Goal: Task Accomplishment & Management: Complete application form

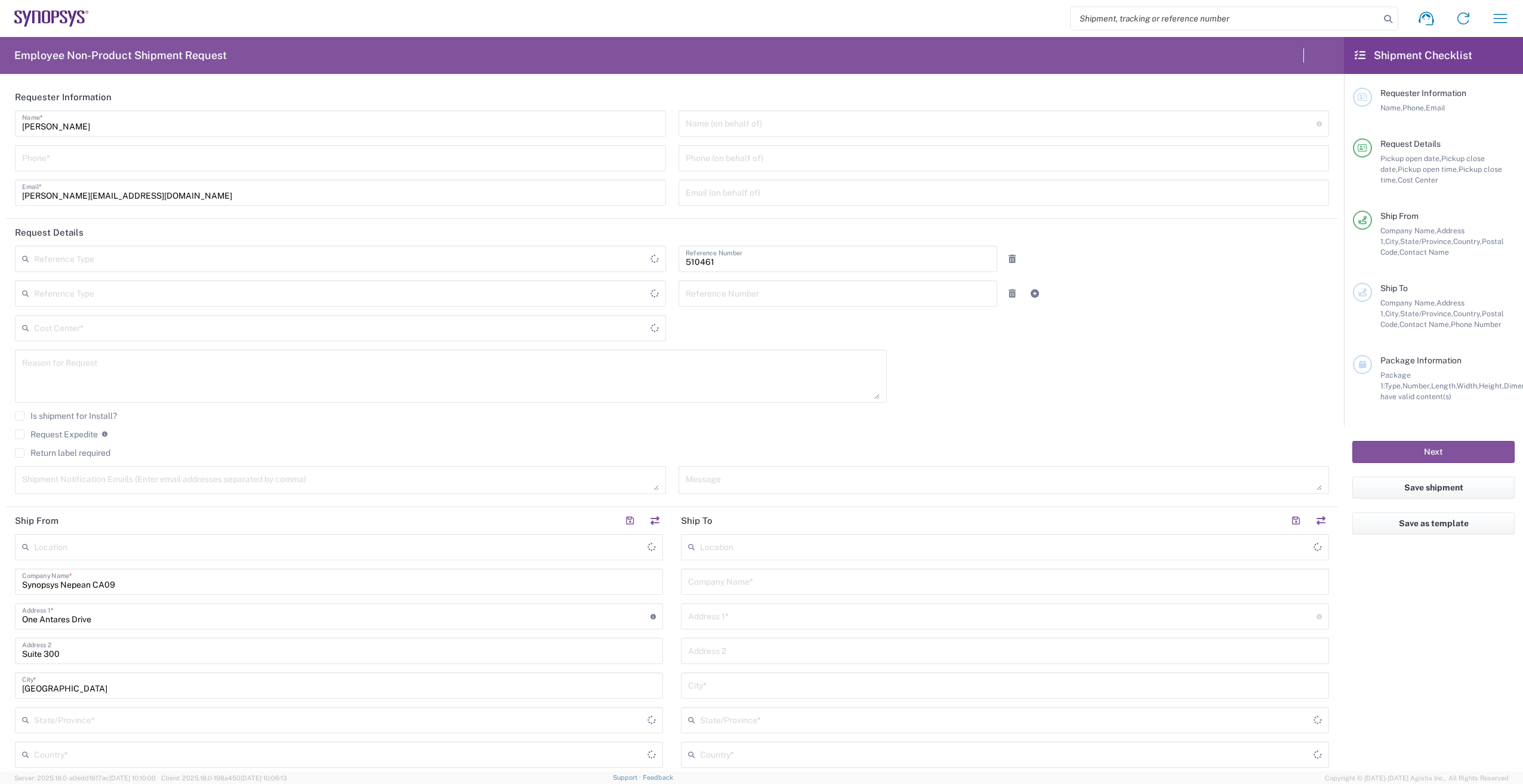
type input "Department"
type input "CA02, SG, MSIP2, R&D 510461"
type input "[GEOGRAPHIC_DATA]"
type input "Delivered at Place"
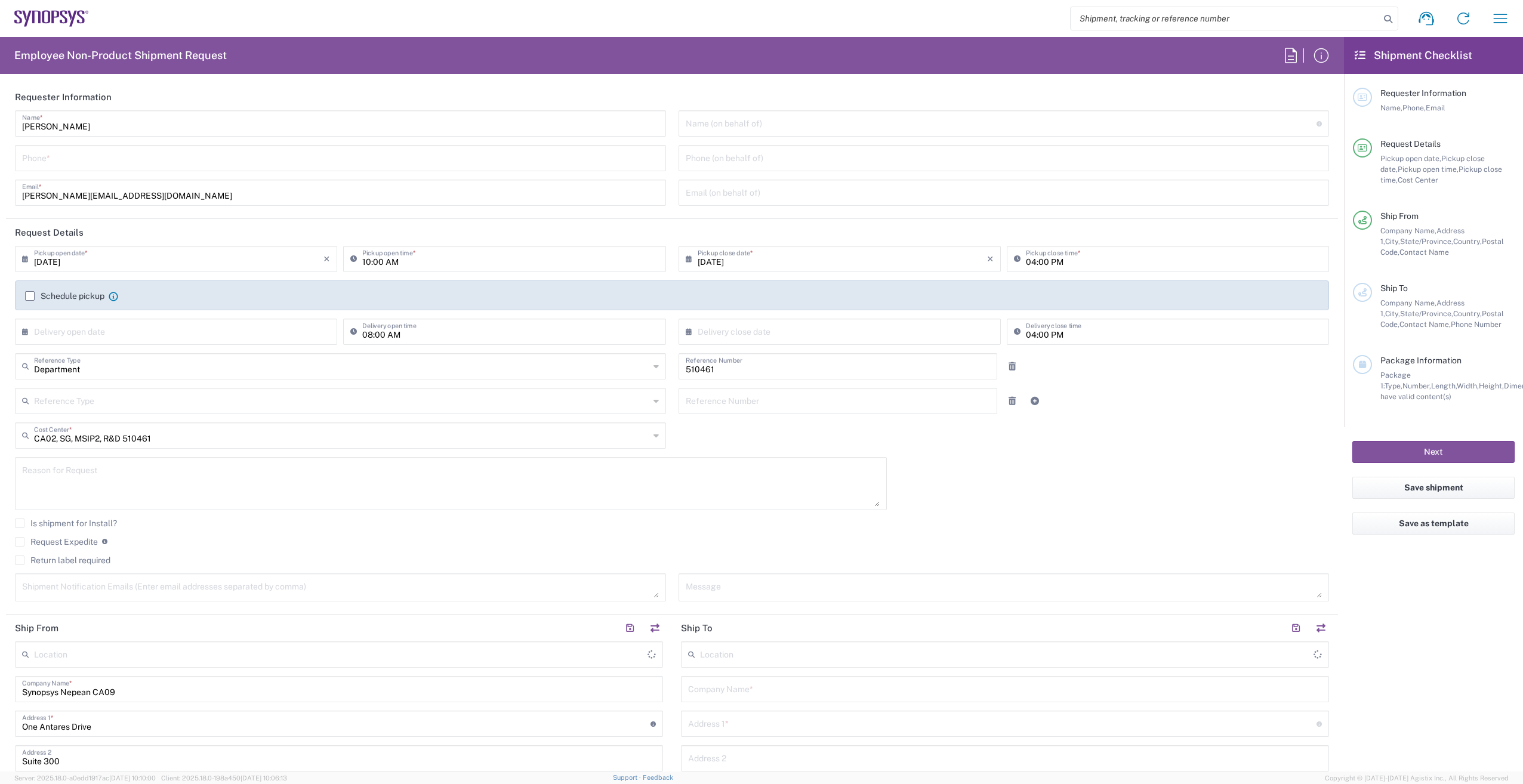
type input "Canada"
type input "Nepean CA09"
click at [1498, 13] on icon "button" at bounding box center [1500, 19] width 19 height 19
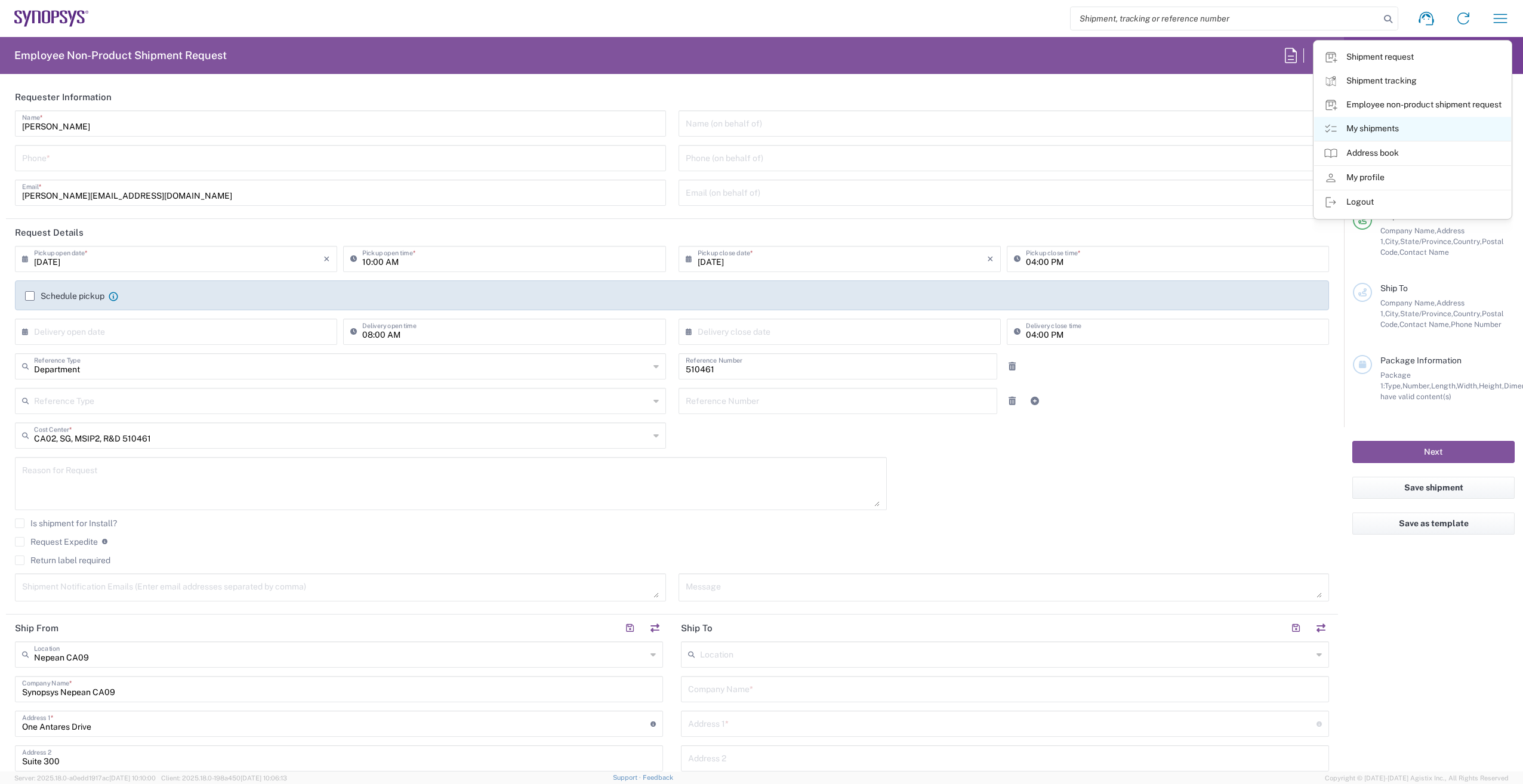
click at [1326, 128] on icon at bounding box center [1330, 129] width 11 height 8
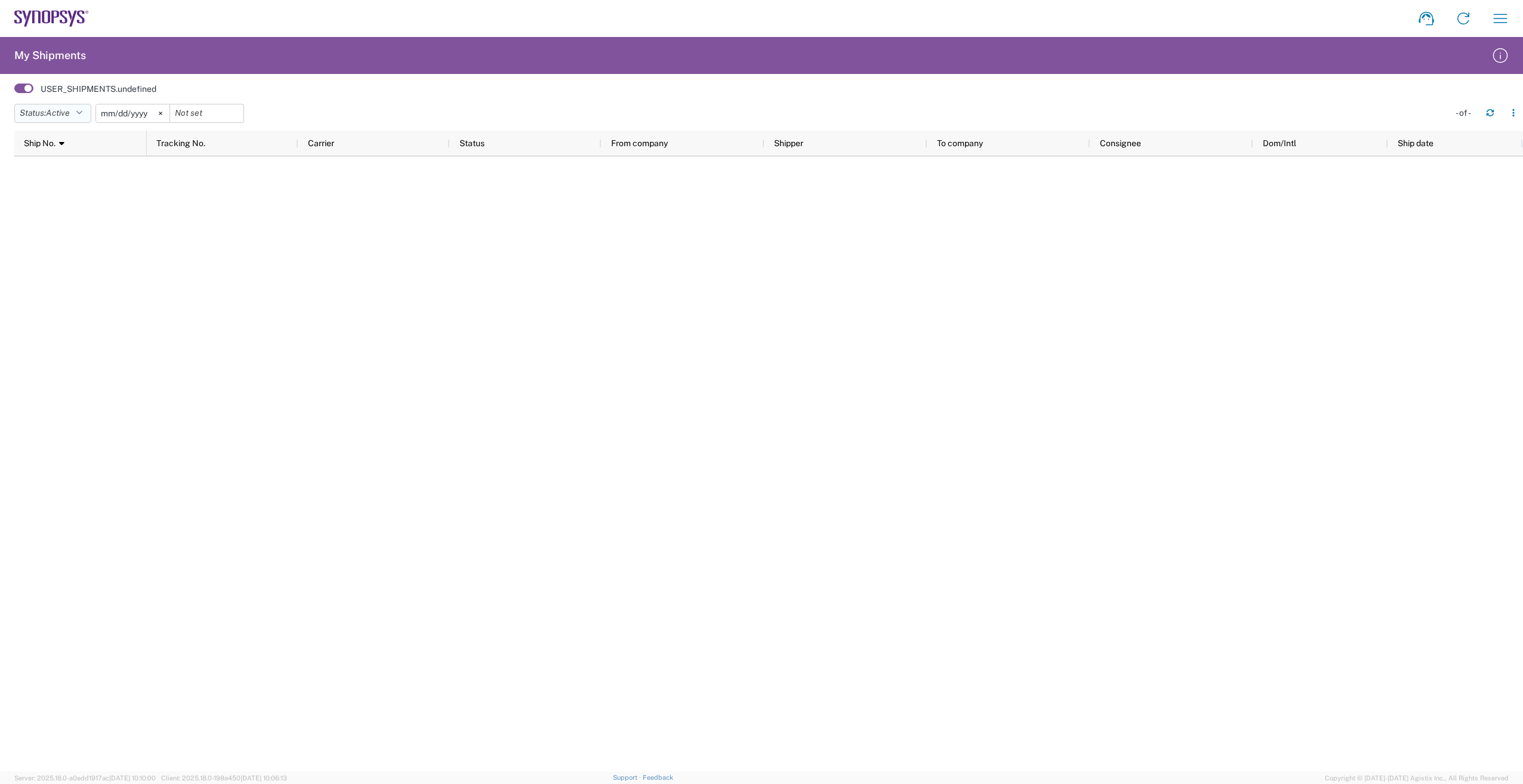
click at [82, 114] on icon "button" at bounding box center [79, 113] width 7 height 8
click at [78, 185] on span "All" at bounding box center [85, 176] width 139 height 19
click at [148, 114] on icon at bounding box center [147, 113] width 3 height 3
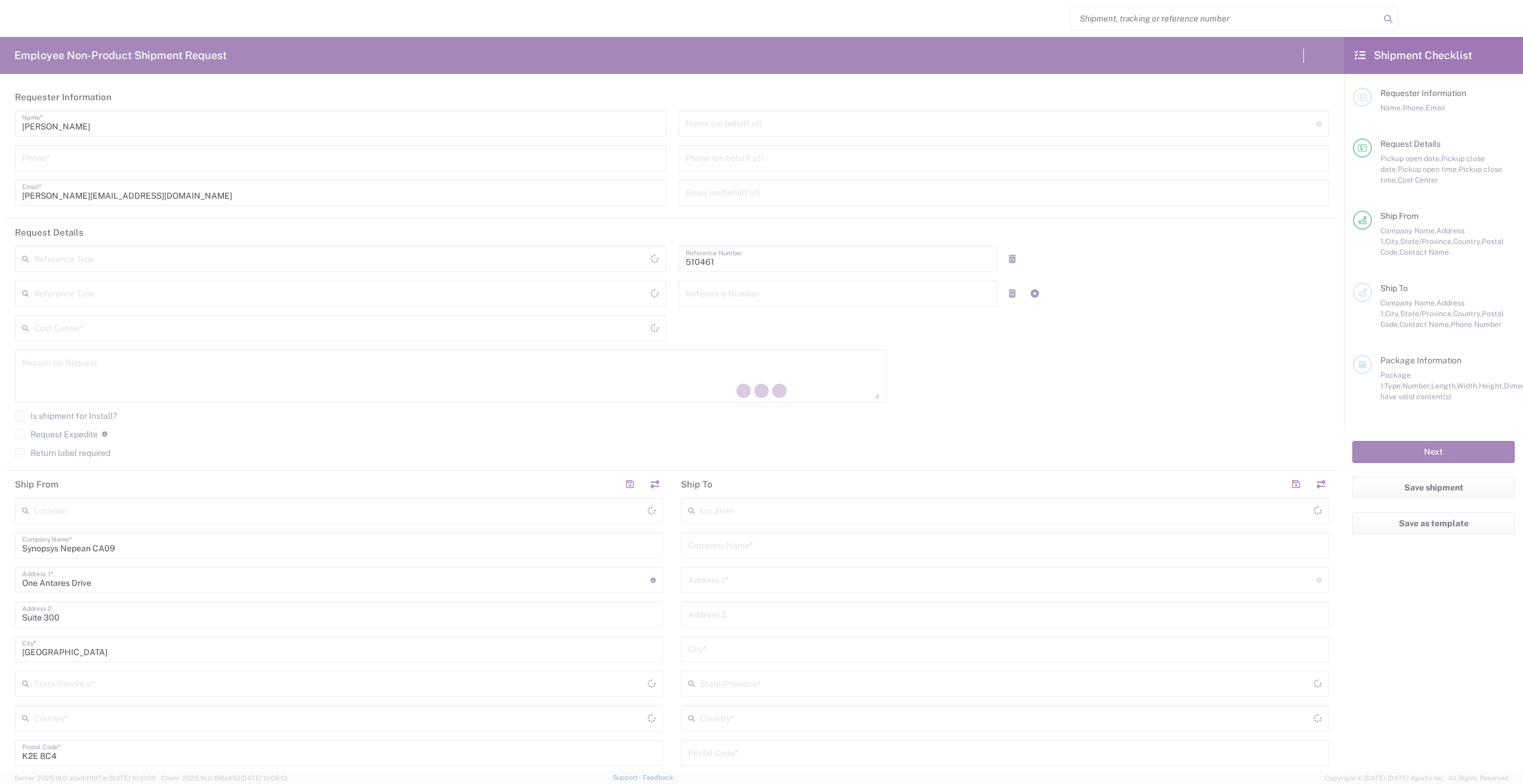
type input "Department"
type input "CA02, SG, MSIP2, R&D 510461"
type input "[GEOGRAPHIC_DATA]"
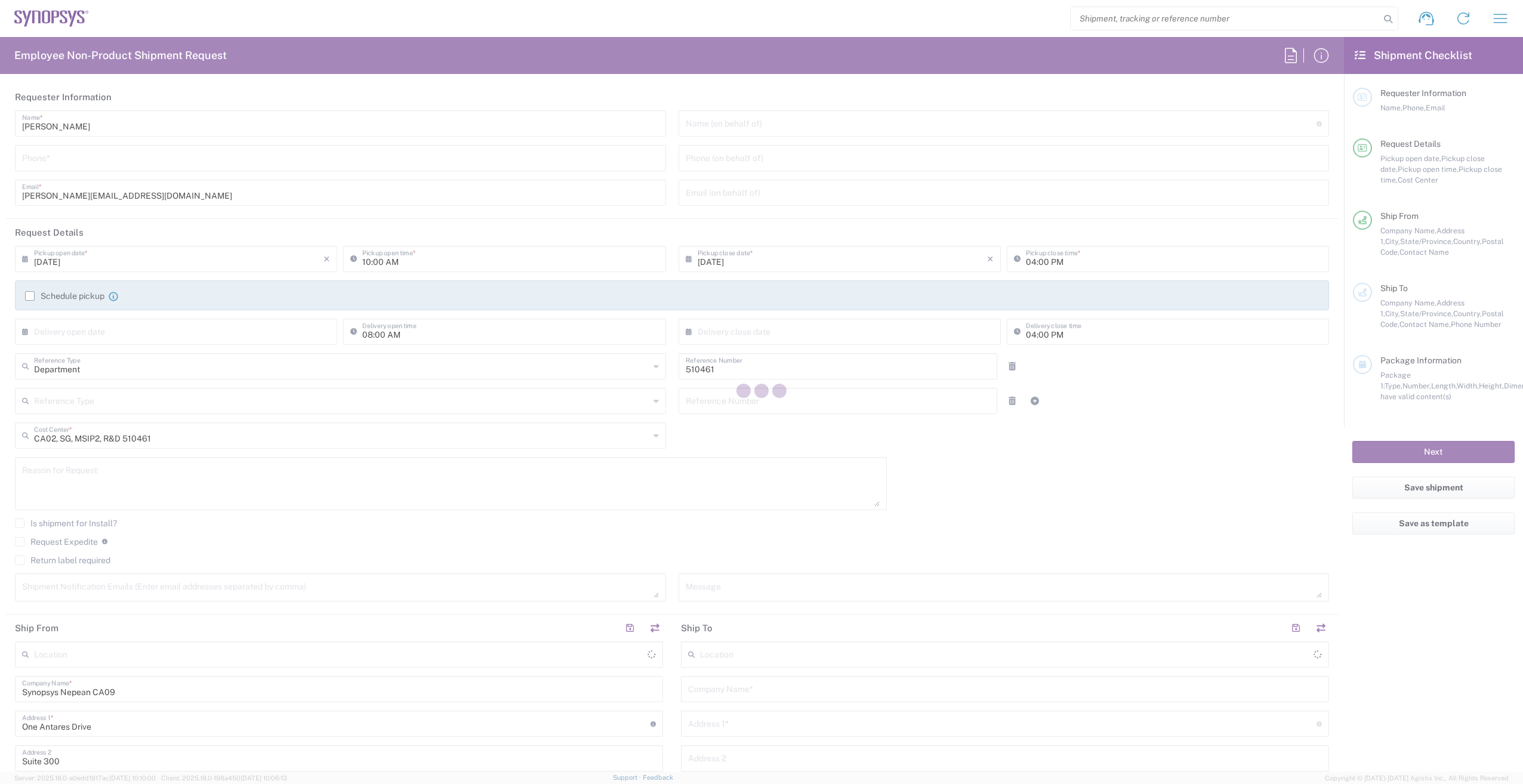
type input "[GEOGRAPHIC_DATA]"
type input "Delivered at Place"
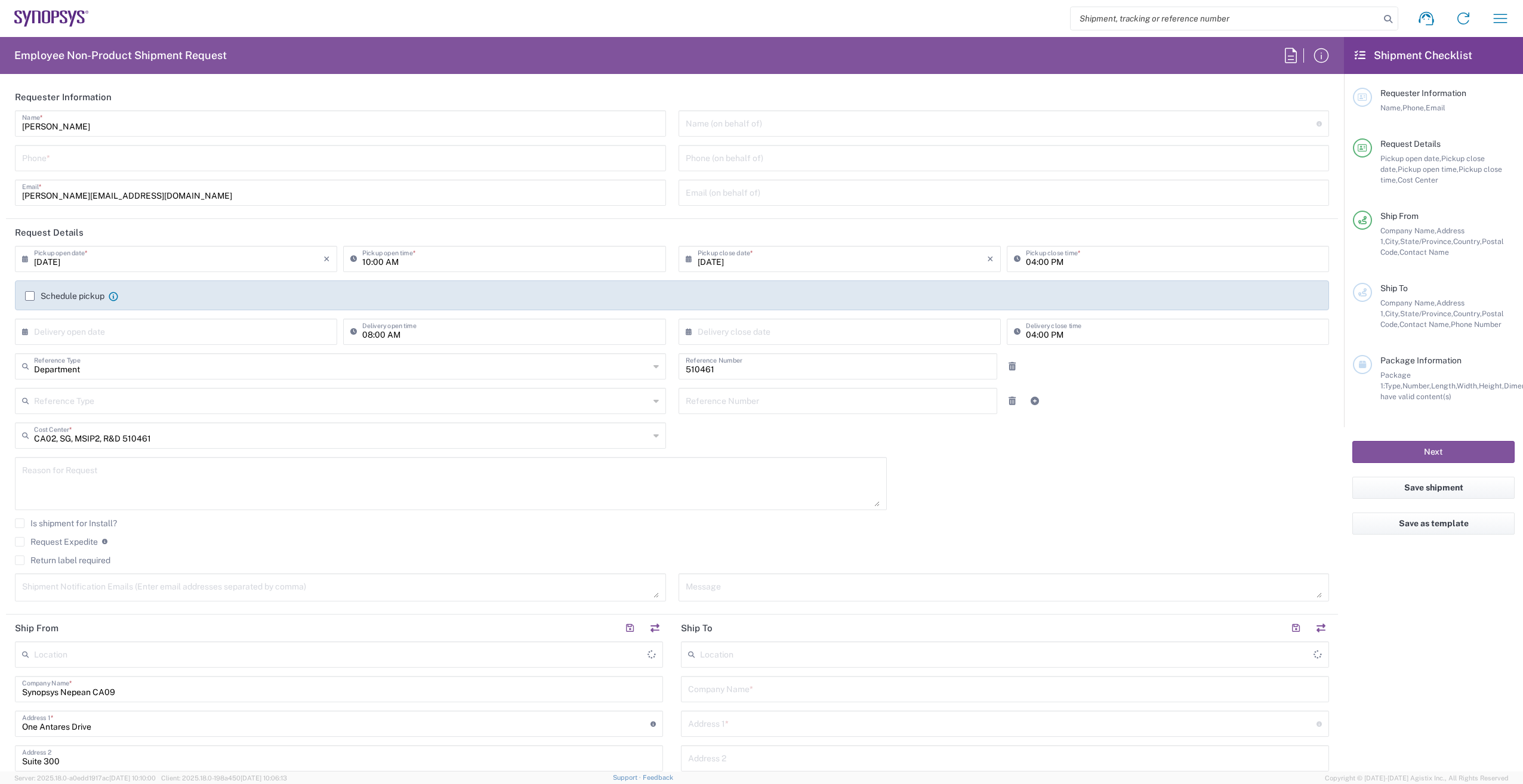
click at [771, 691] on input "text" at bounding box center [1005, 687] width 634 height 21
type input "Nepean CA09"
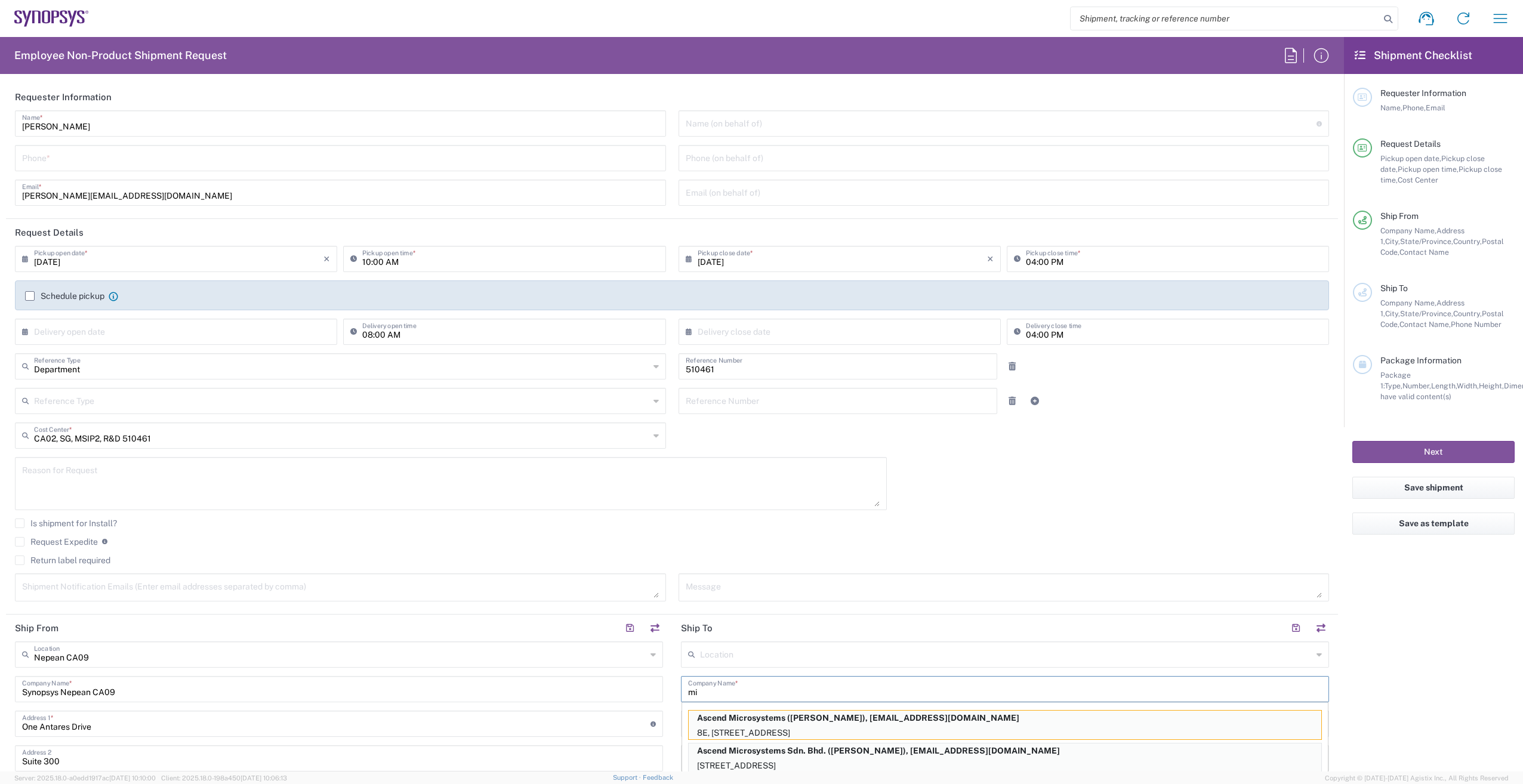
type input "m"
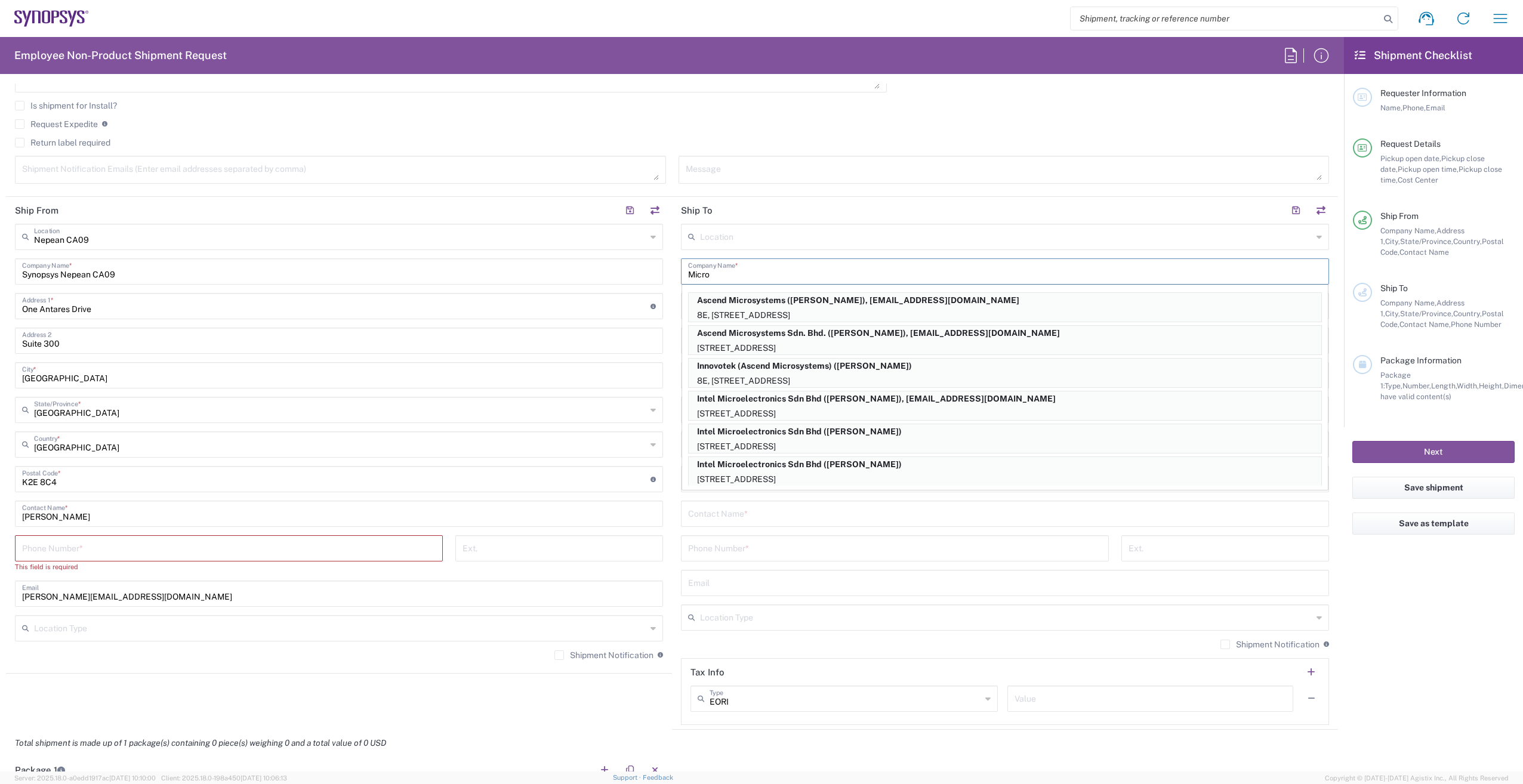
type input "Micro"
click at [710, 213] on header "Ship To" at bounding box center [1005, 211] width 666 height 27
click at [647, 212] on button "button" at bounding box center [655, 211] width 17 height 17
type input "Micro"
type input "Nepean CA09"
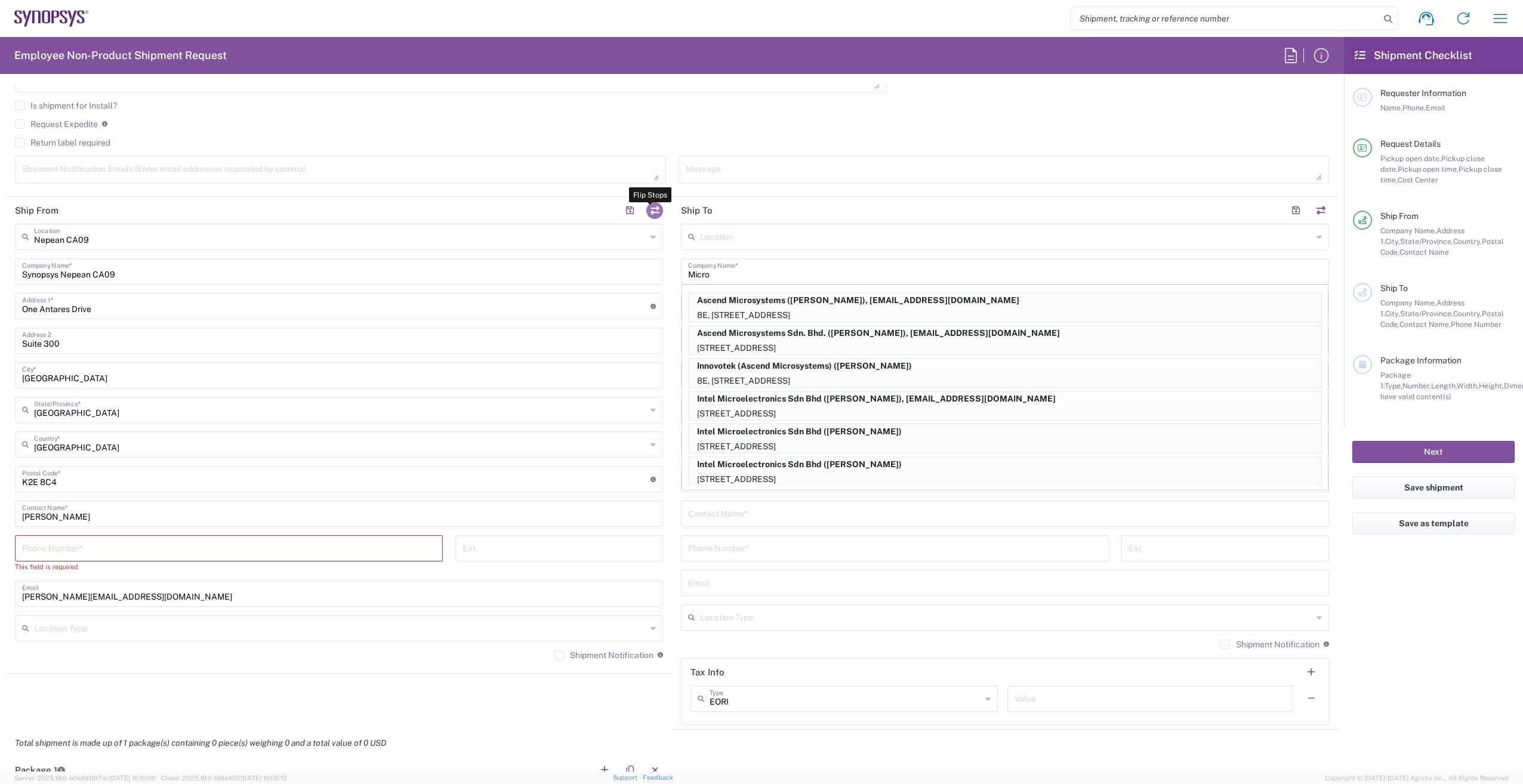
type input "Synopsys Nepean CA09"
type input "One Antares Drive"
type input "Suite 300"
type input "Ottawa"
type input "Ontario"
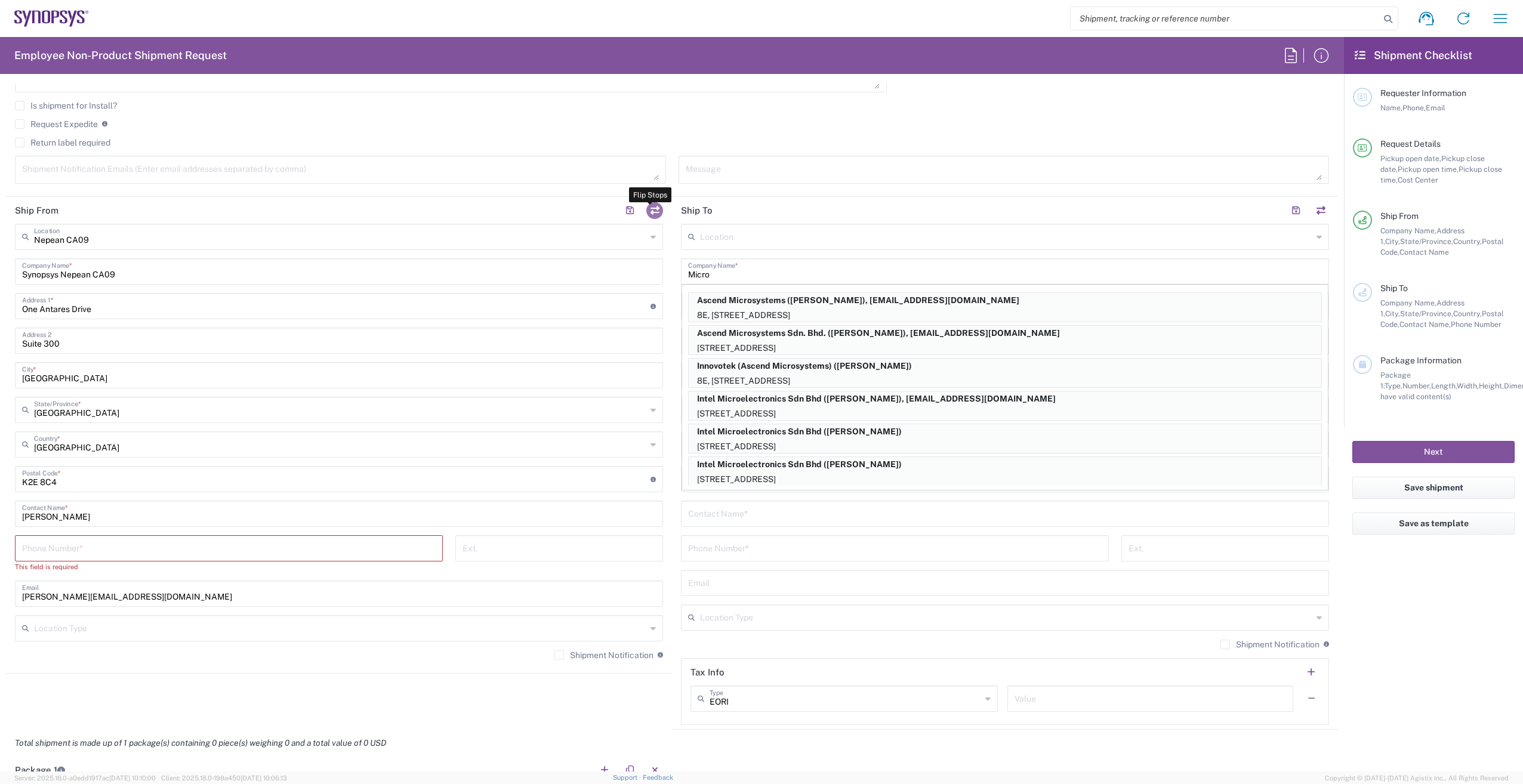
type input "K2E 8C4"
type input "Shahrukh Riaz"
type input "shahrukh@synopsys.com"
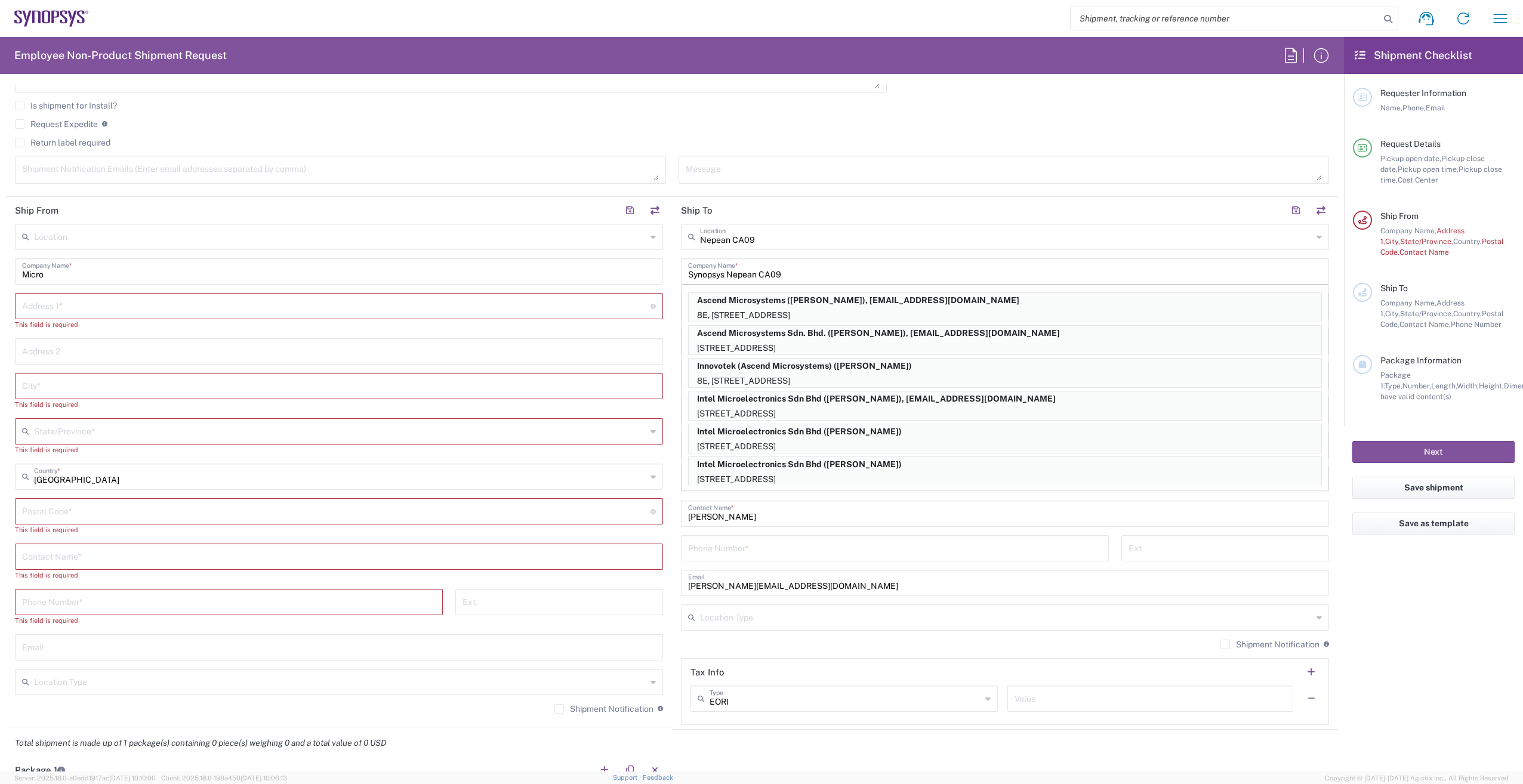
click at [73, 273] on input "Micro" at bounding box center [339, 270] width 634 height 21
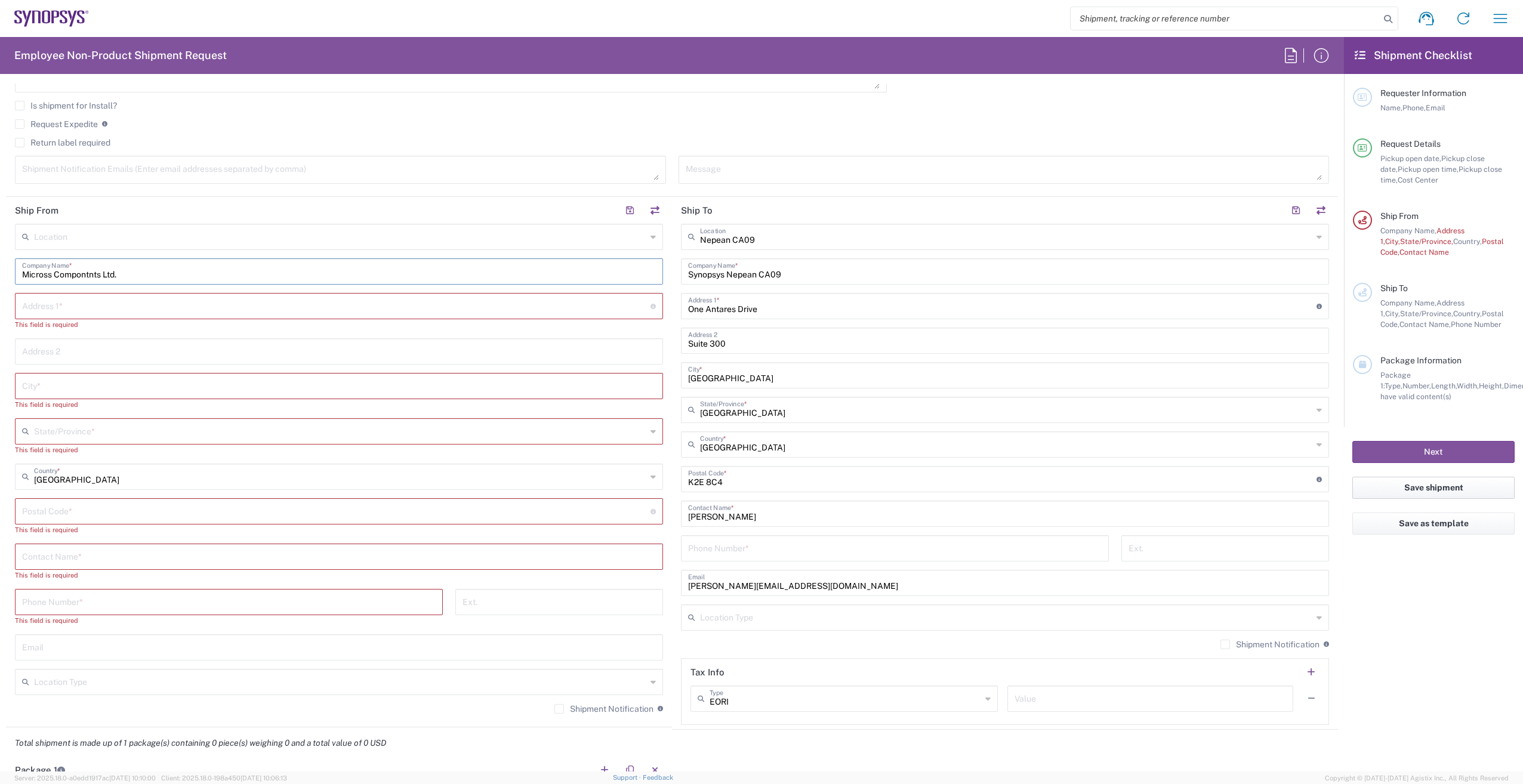
type input "Micross Compontnts Ltd."
click at [69, 307] on input "text" at bounding box center [336, 305] width 629 height 21
paste input "Micross Components Ltd."
type input "Micross Components Ltd."
click at [88, 344] on input "text" at bounding box center [339, 340] width 634 height 21
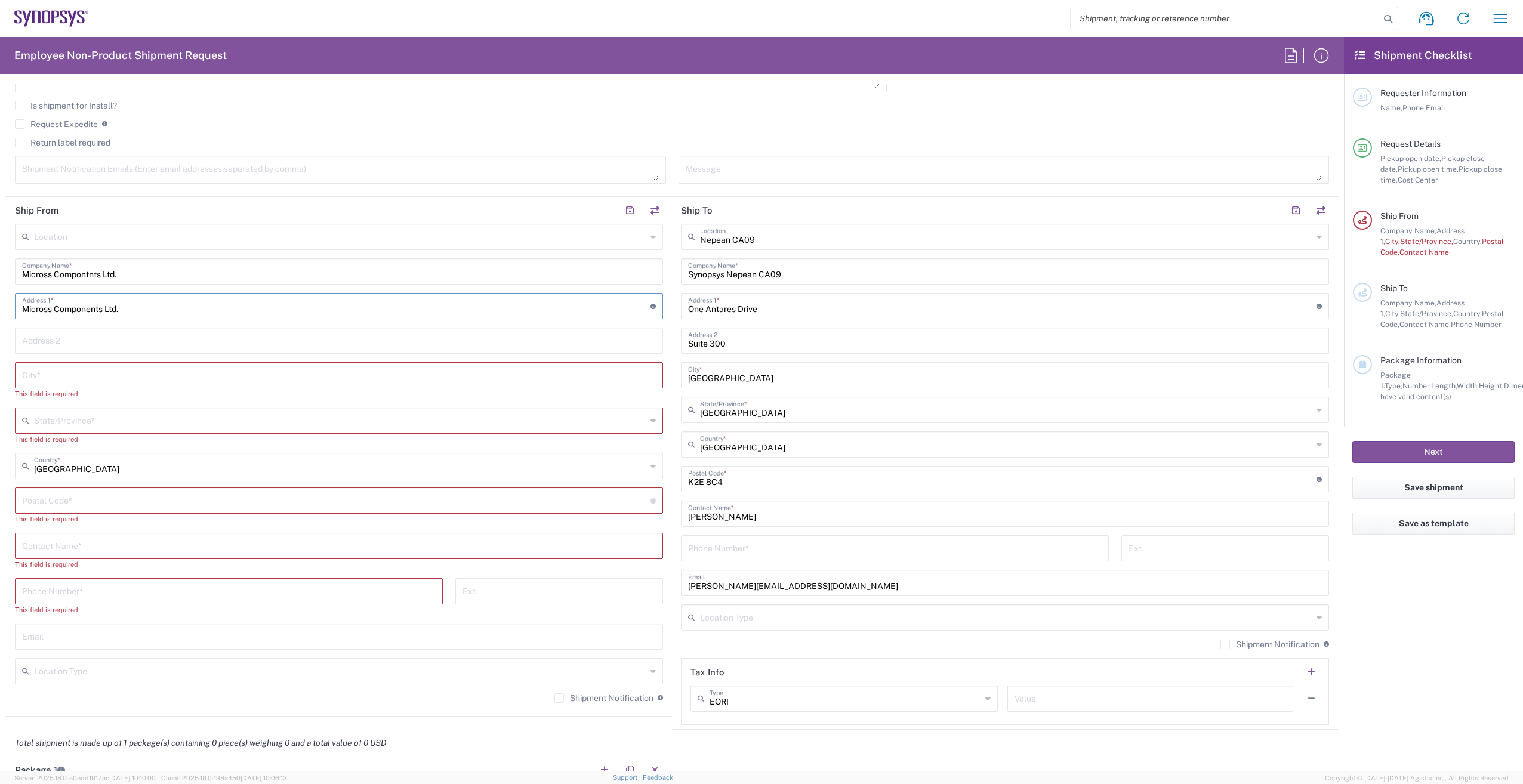
drag, startPoint x: 130, startPoint y: 307, endPoint x: 18, endPoint y: 308, distance: 112.0
click at [18, 308] on div "Micross Components Ltd. Address 1 * For cross streets use street names with '&'…" at bounding box center [339, 306] width 648 height 26
drag, startPoint x: 40, startPoint y: 316, endPoint x: 132, endPoint y: 274, distance: 101.1
click at [132, 274] on input "Micross Compontnts Ltd." at bounding box center [339, 270] width 634 height 21
drag, startPoint x: 132, startPoint y: 274, endPoint x: 0, endPoint y: 266, distance: 132.2
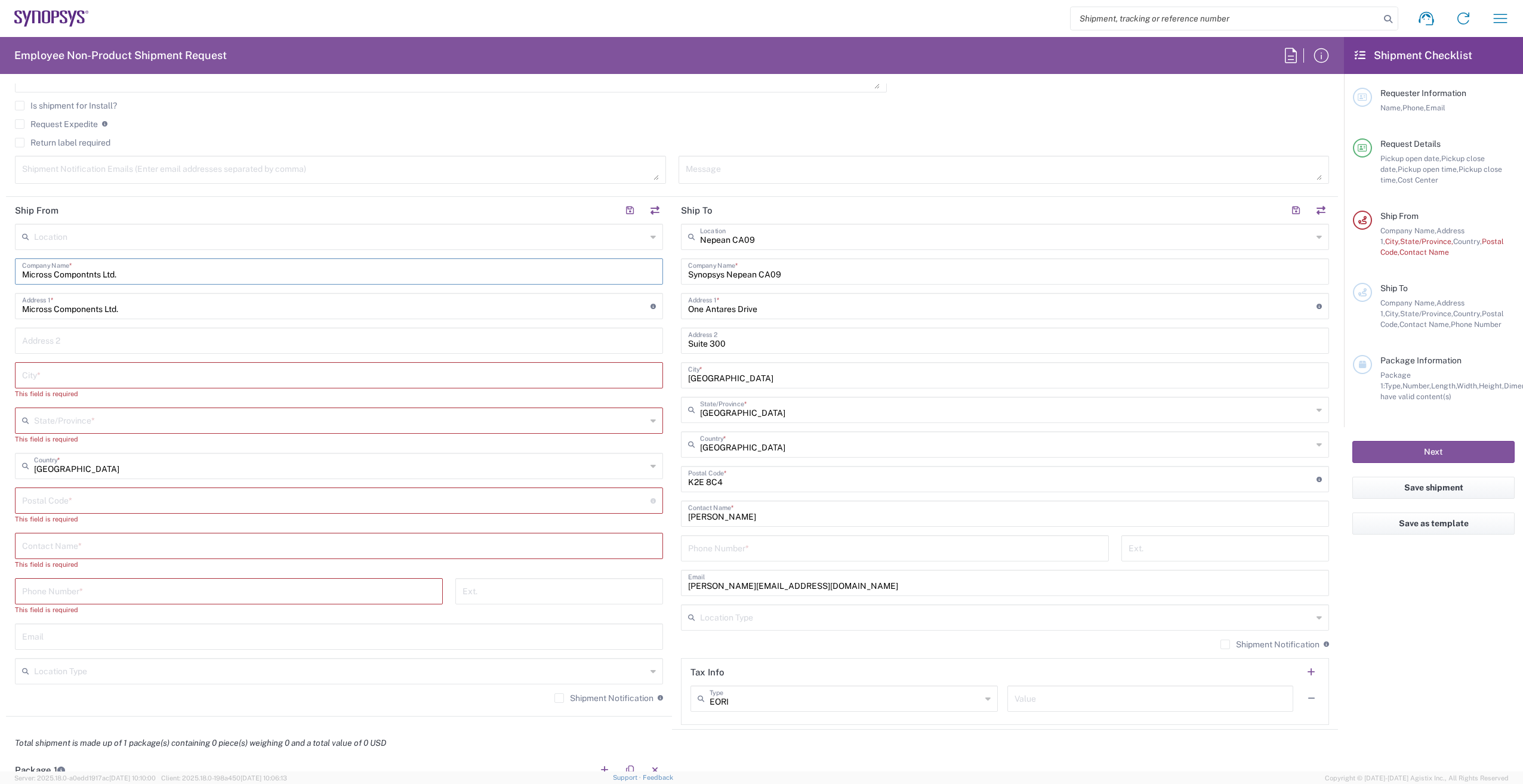
click at [1, 266] on form "Requester Information Shahrukh Riaz Name * Phone * shahrukh@synopsys.com Email …" at bounding box center [672, 428] width 1344 height 687
drag, startPoint x: 128, startPoint y: 323, endPoint x: 0, endPoint y: 309, distance: 128.8
click at [0, 309] on html "Shipment request Shipment tracking Employee non-product shipment request My shi…" at bounding box center [762, 392] width 1523 height 784
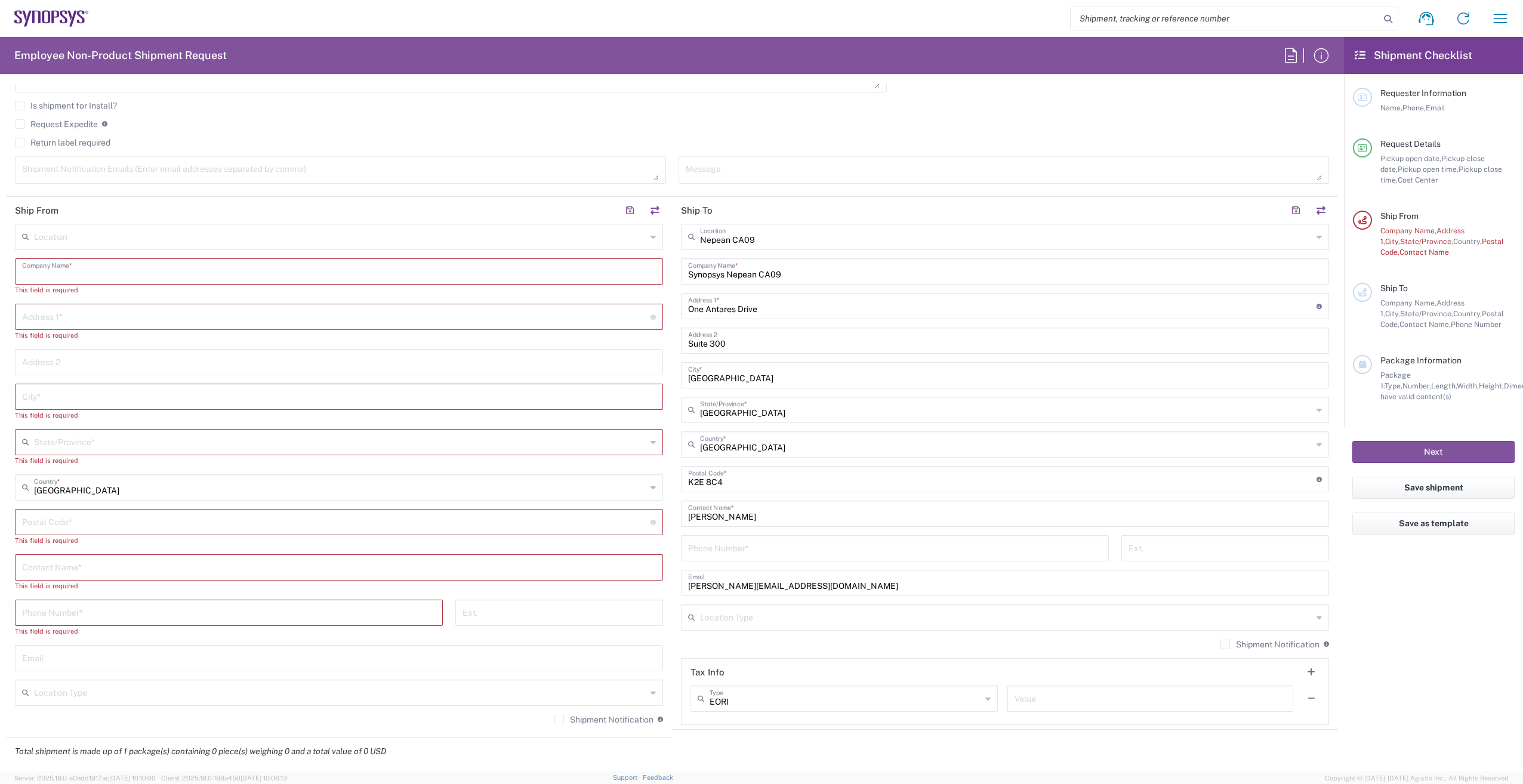
click at [87, 270] on input "text" at bounding box center [339, 270] width 634 height 21
paste input "Micross Components Ltd."
type input "Micross Components Ltd."
click at [69, 309] on input "text" at bounding box center [336, 305] width 629 height 21
paste input "2 Hellesdon Park Road"
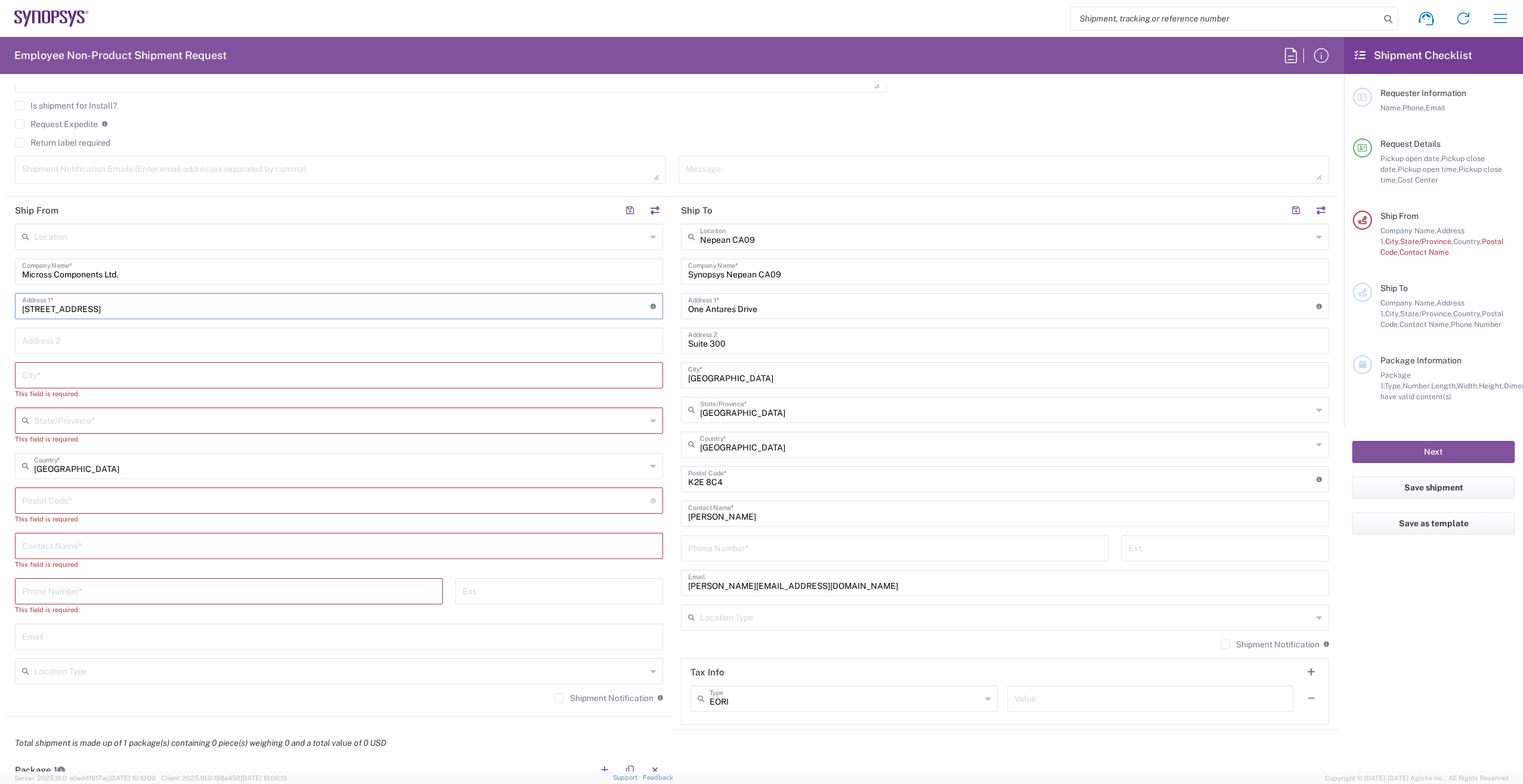
type input "2 Hellesdon Park Road"
click at [64, 342] on input "text" at bounding box center [339, 340] width 634 height 21
paste input "Drayton High Road"
type input "Drayton High Road"
paste input "Norwich"
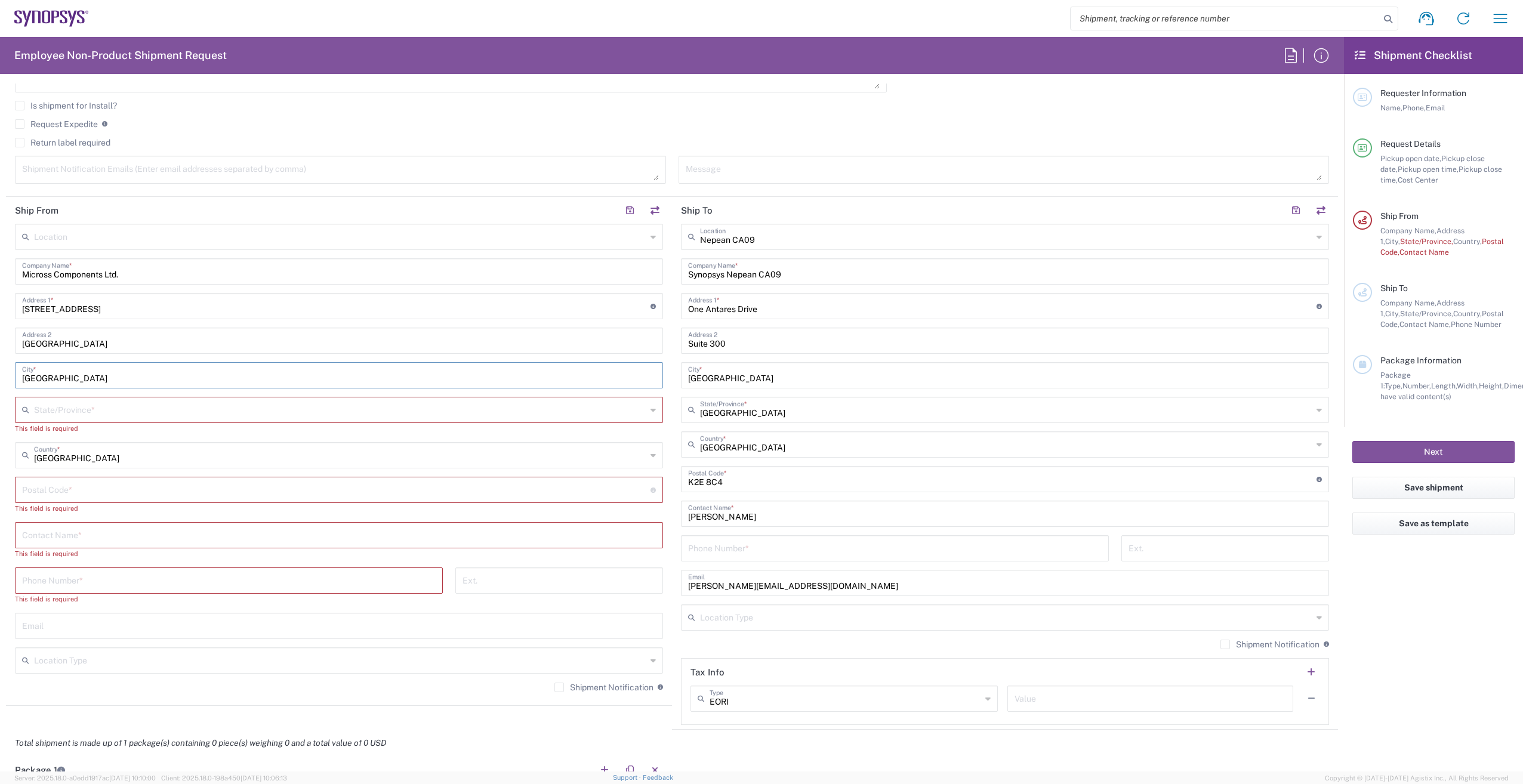
type input "Norwich"
paste input "Norfolk"
type input "Norfolk"
click at [222, 475] on div "Location Aachen DE04 Agrate Brianza IT01 Aschheim DE02 Atlanta US60 Austin US26…" at bounding box center [339, 462] width 648 height 478
click at [642, 455] on div "Canada Country *" at bounding box center [339, 455] width 648 height 26
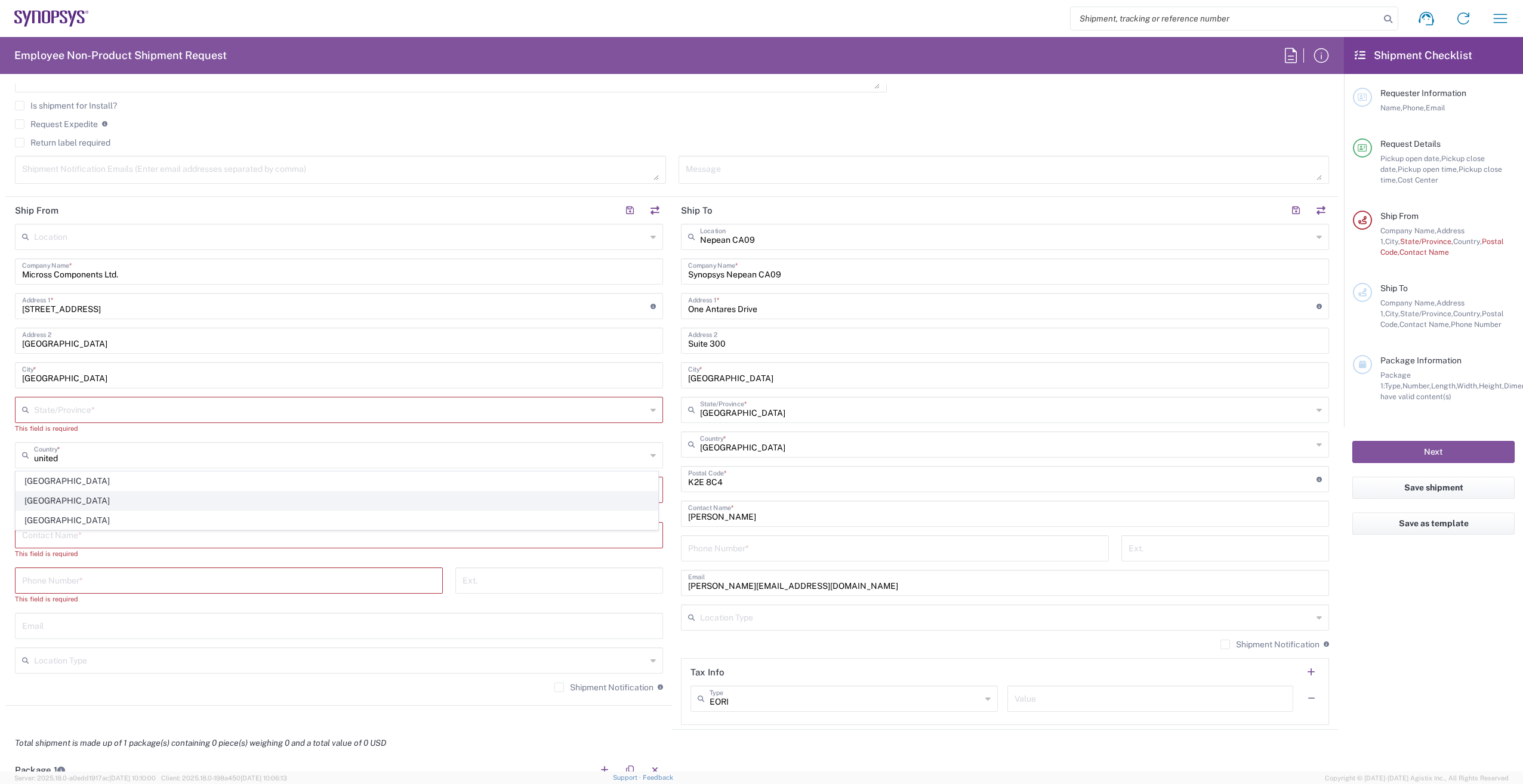
click at [108, 505] on span "United Kingdom" at bounding box center [336, 501] width 641 height 19
type input "United Kingdom"
click at [114, 411] on input "text" at bounding box center [340, 409] width 612 height 21
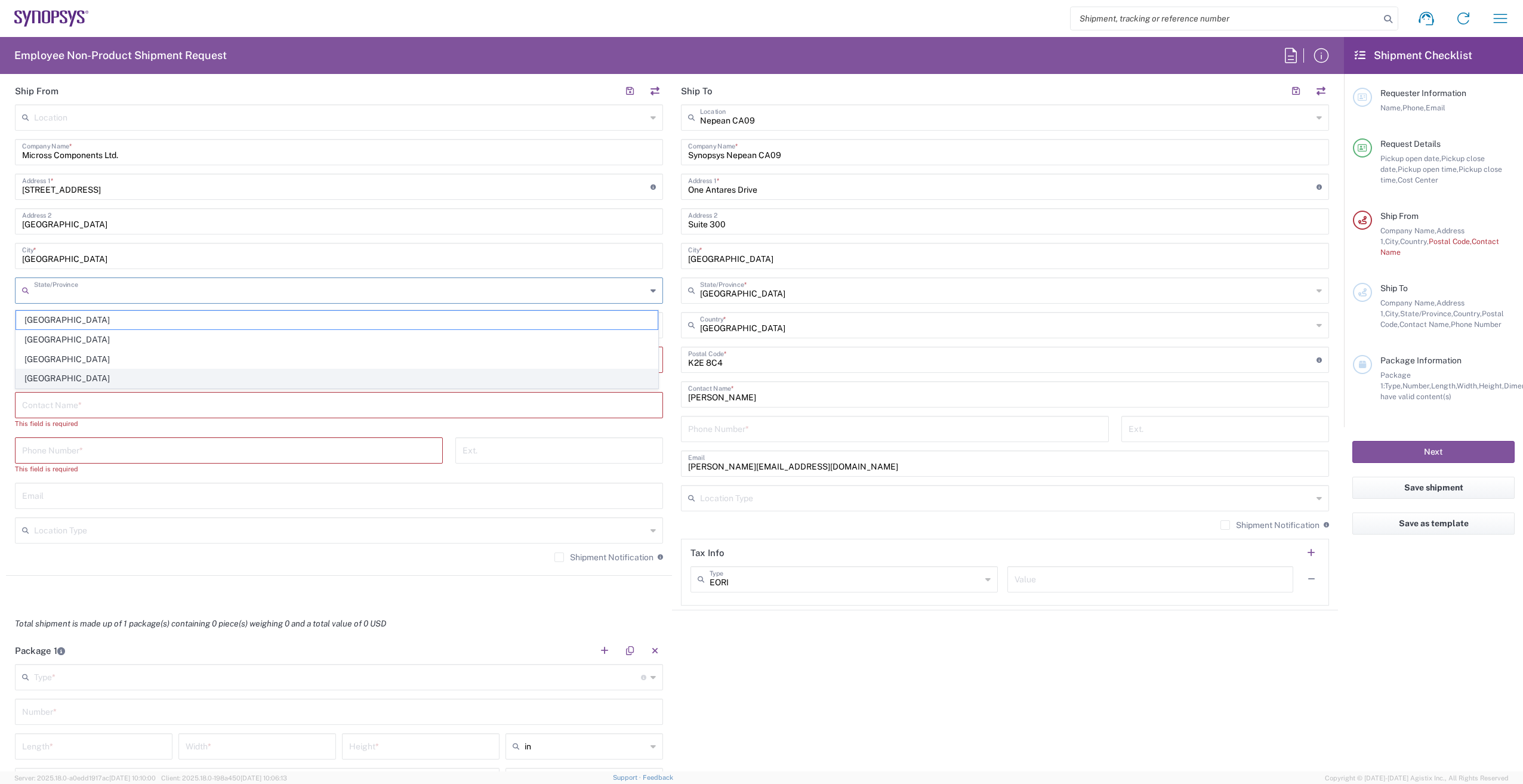
scroll to position [478, 0]
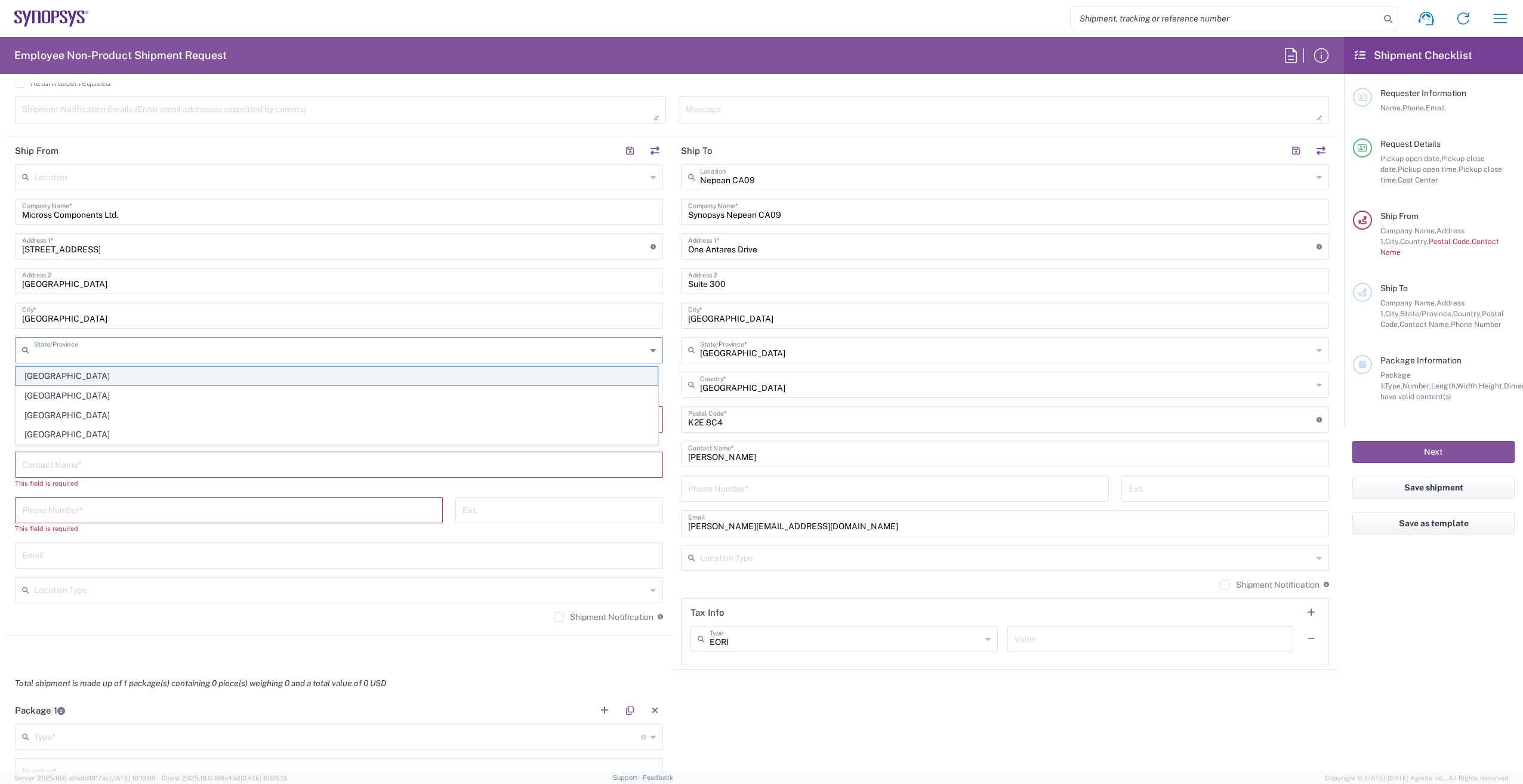
click at [72, 373] on span "England" at bounding box center [336, 376] width 641 height 19
type input "England"
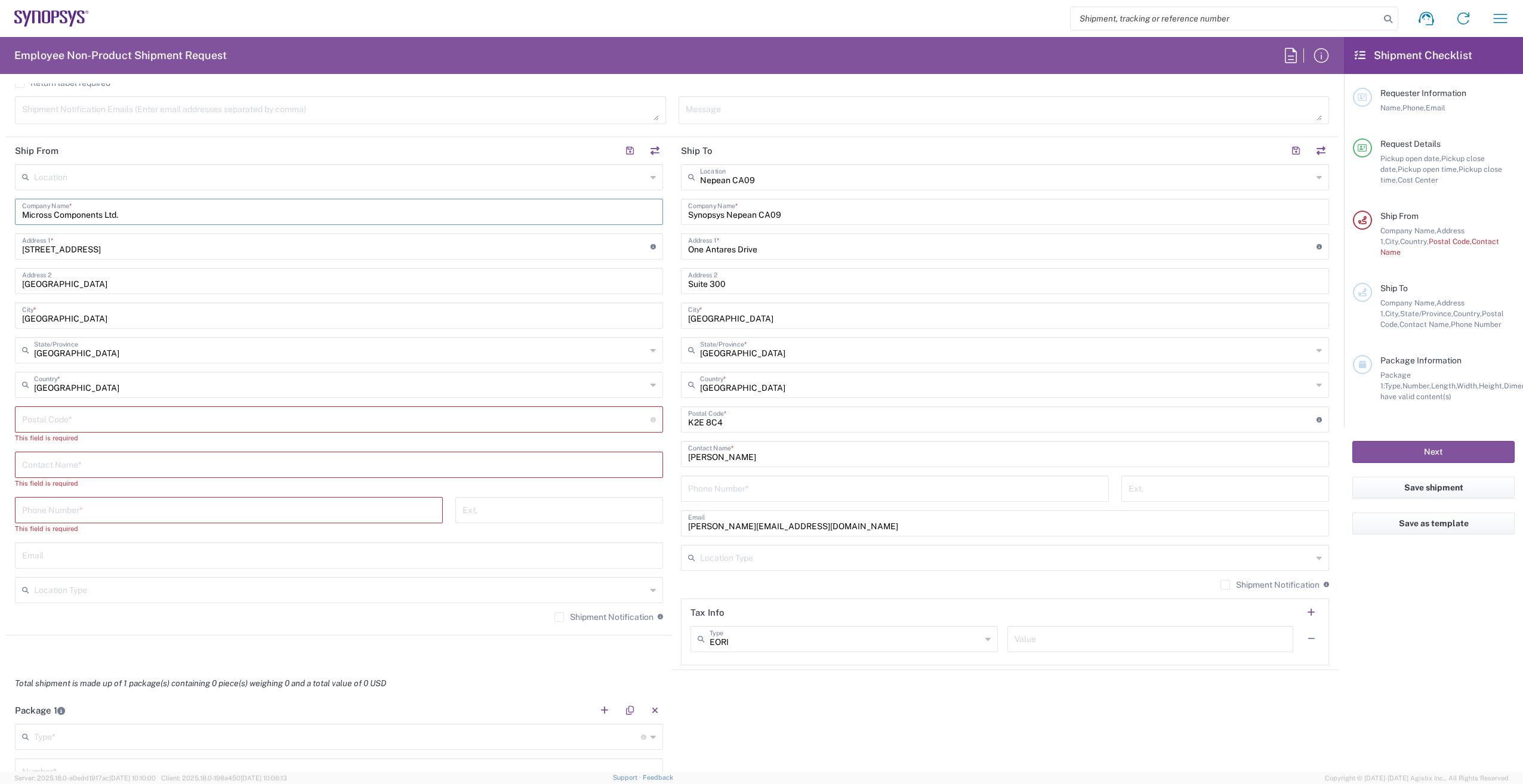
drag, startPoint x: 132, startPoint y: 215, endPoint x: 8, endPoint y: 199, distance: 125.0
click at [8, 199] on main "Location Aachen DE04 Agrate Brianza IT01 Aschheim DE02 Atlanta US60 Austin US26…" at bounding box center [339, 397] width 666 height 467
click at [114, 387] on input "United Kingdom" at bounding box center [340, 384] width 612 height 21
drag, startPoint x: 114, startPoint y: 387, endPoint x: 0, endPoint y: 373, distance: 114.9
click at [0, 374] on html "Shipment request Shipment tracking Employee non-product shipment request My shi…" at bounding box center [762, 392] width 1523 height 784
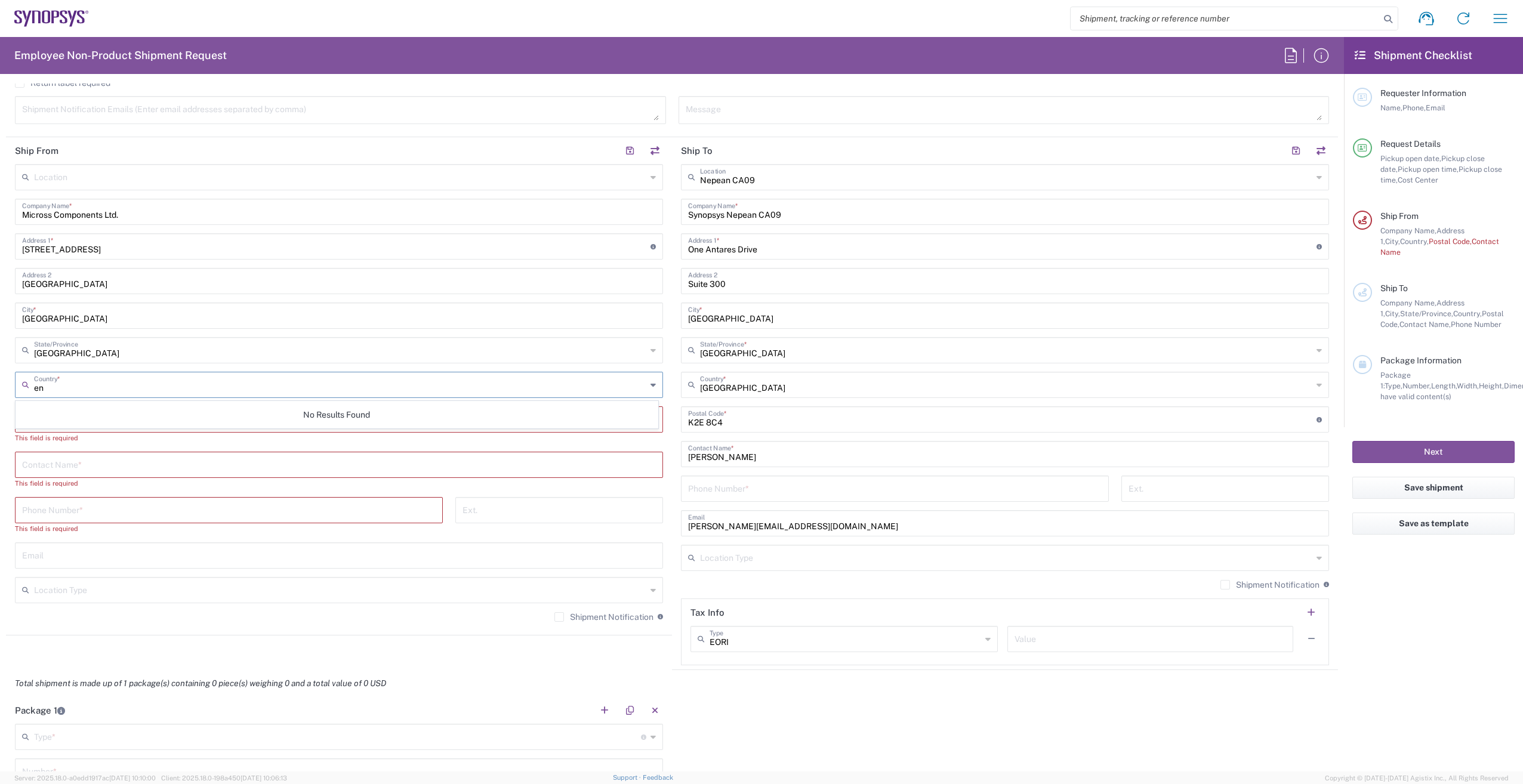
type input "e"
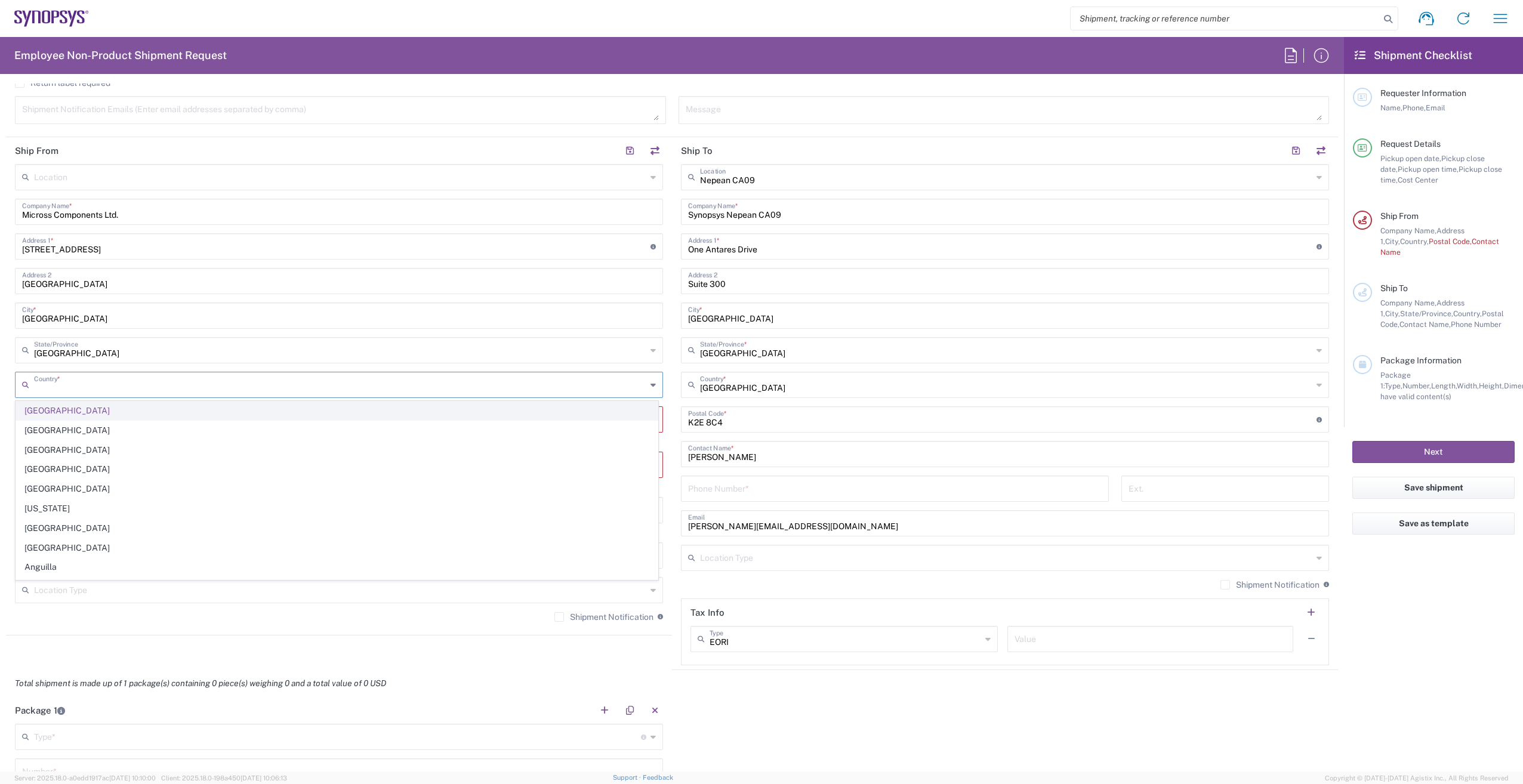
click at [75, 411] on span "United Kingdom" at bounding box center [336, 411] width 641 height 19
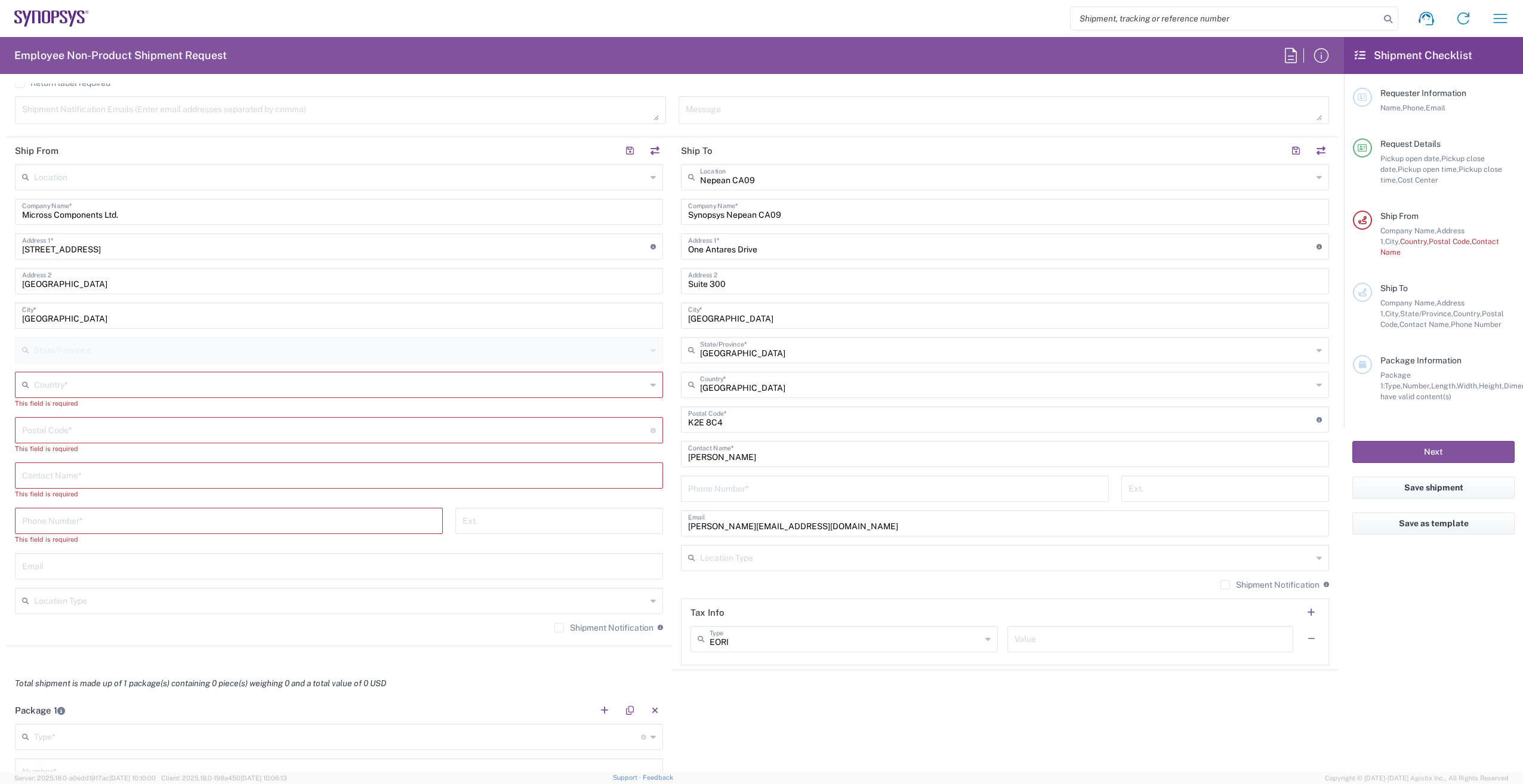
click at [652, 345] on div "State/Province" at bounding box center [339, 350] width 648 height 26
click at [645, 353] on div "State/Province" at bounding box center [339, 350] width 648 height 26
click at [166, 389] on input "text" at bounding box center [340, 384] width 612 height 21
click at [78, 431] on span "United Kingdom" at bounding box center [336, 430] width 641 height 19
type input "United Kingdom"
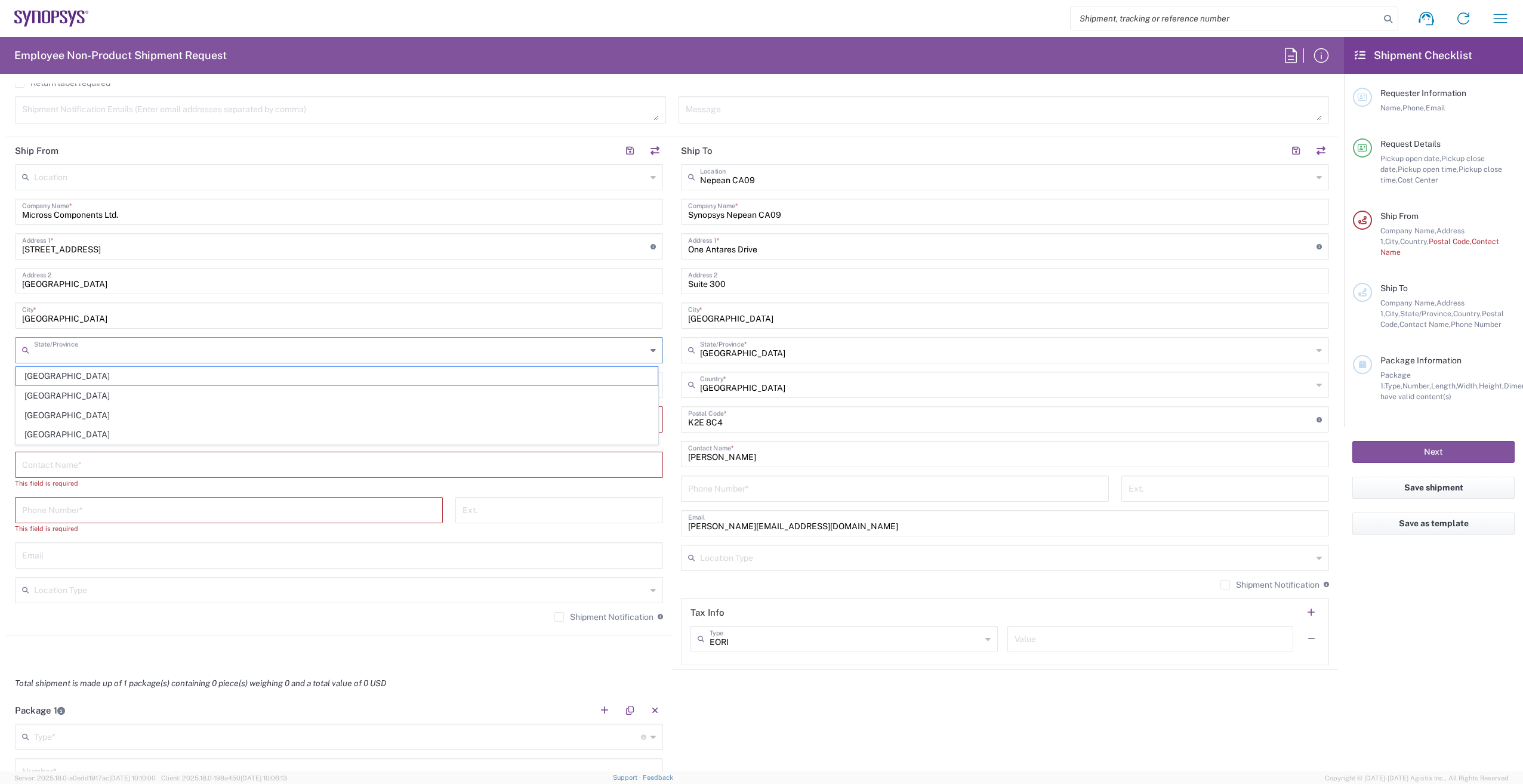
click at [69, 349] on input "text" at bounding box center [340, 349] width 612 height 21
click at [80, 374] on span "England" at bounding box center [336, 376] width 641 height 19
type input "England"
click at [98, 341] on input "England" at bounding box center [340, 349] width 612 height 21
click at [106, 315] on input "Norwich" at bounding box center [339, 314] width 634 height 21
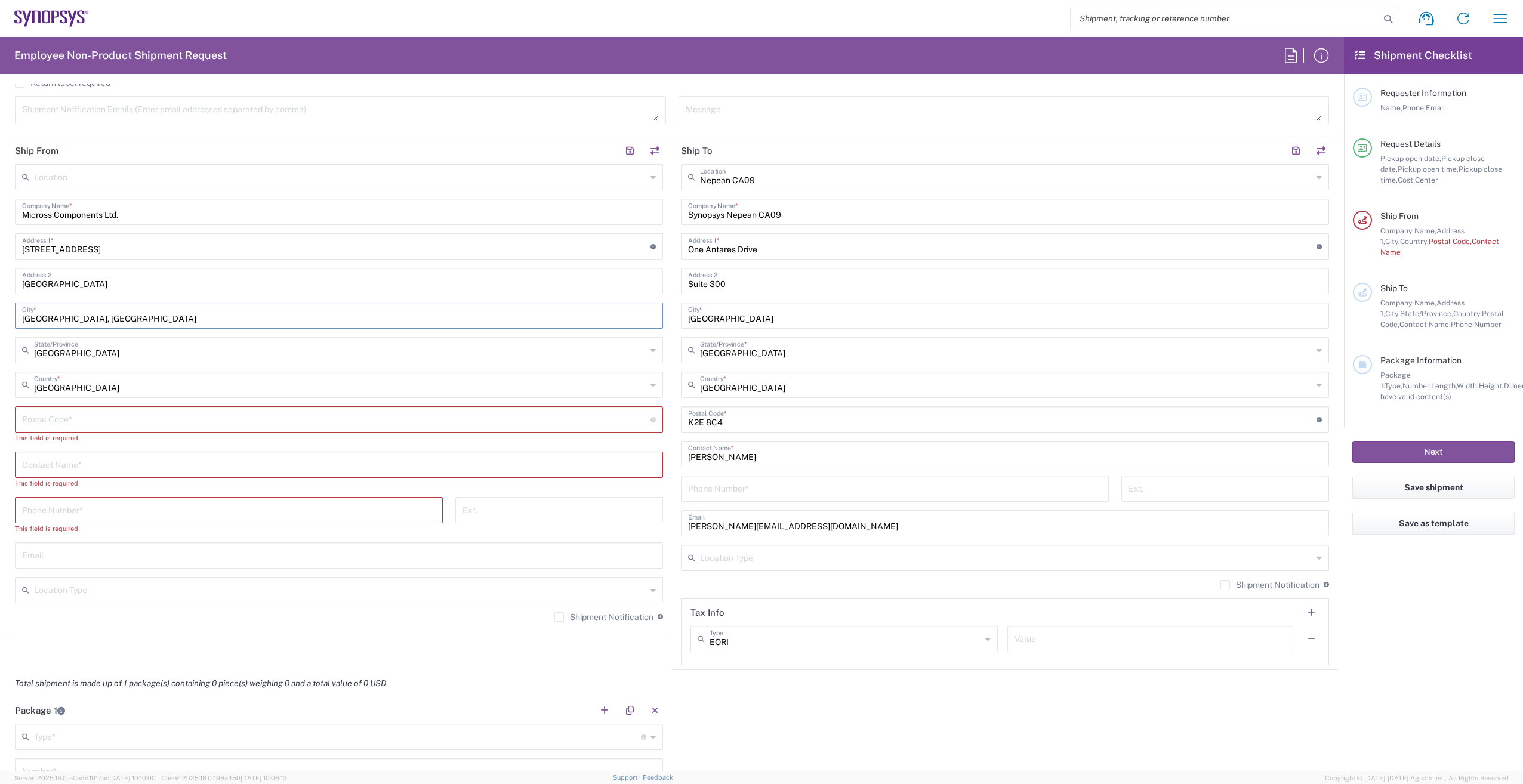
type input "Norwich, Norfolk"
click at [97, 421] on input "undefined" at bounding box center [336, 418] width 629 height 21
paste input "NR6 5DR"
type input "NR6 5DR"
click at [59, 456] on input "text" at bounding box center [339, 453] width 634 height 21
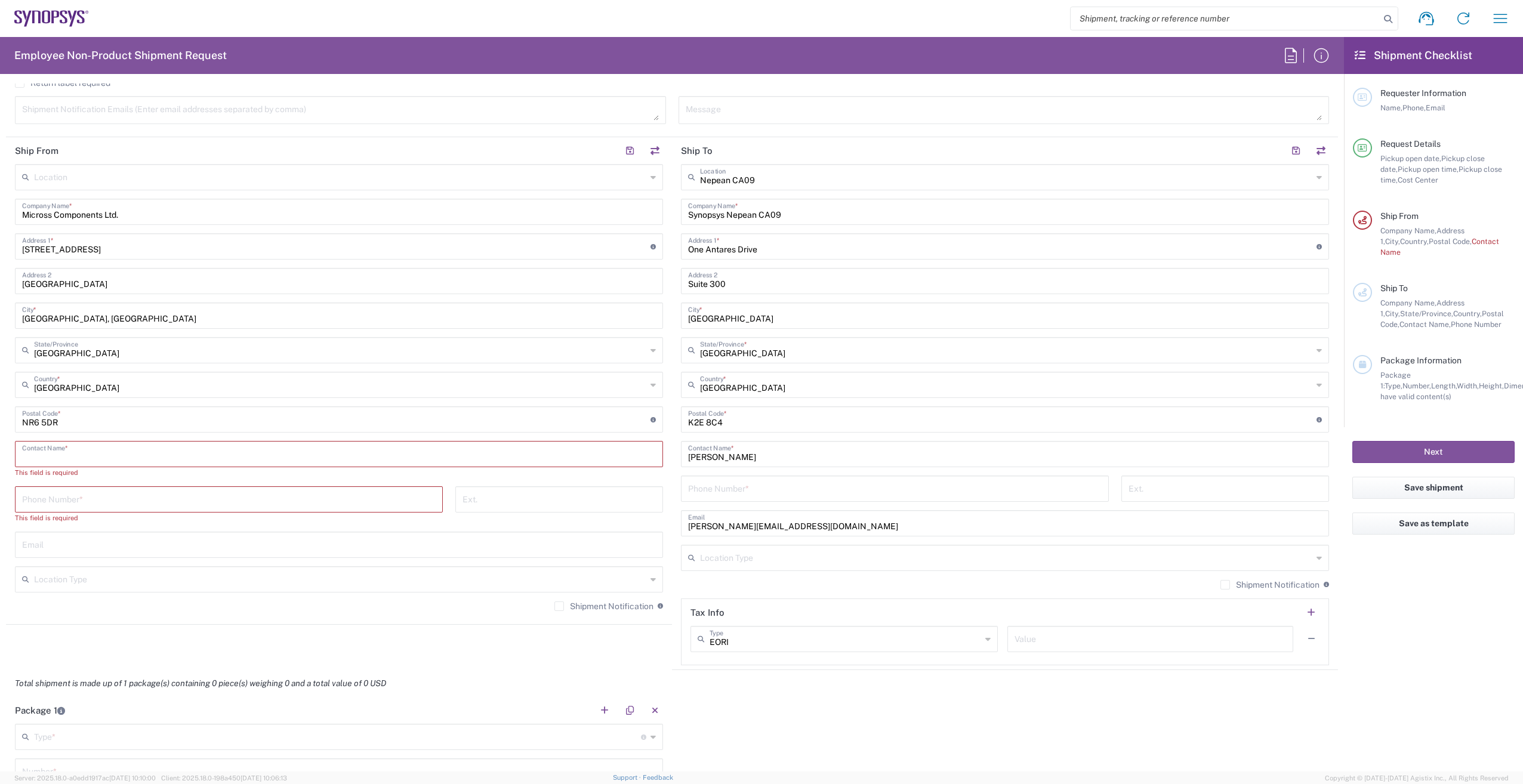
paste input "Oliver Bruce"
type input "Oliver Bruce"
click at [146, 488] on input "tel" at bounding box center [229, 488] width 413 height 21
click at [120, 538] on input "text" at bounding box center [339, 533] width 634 height 21
paste input "oliver.bruce@micross.com"
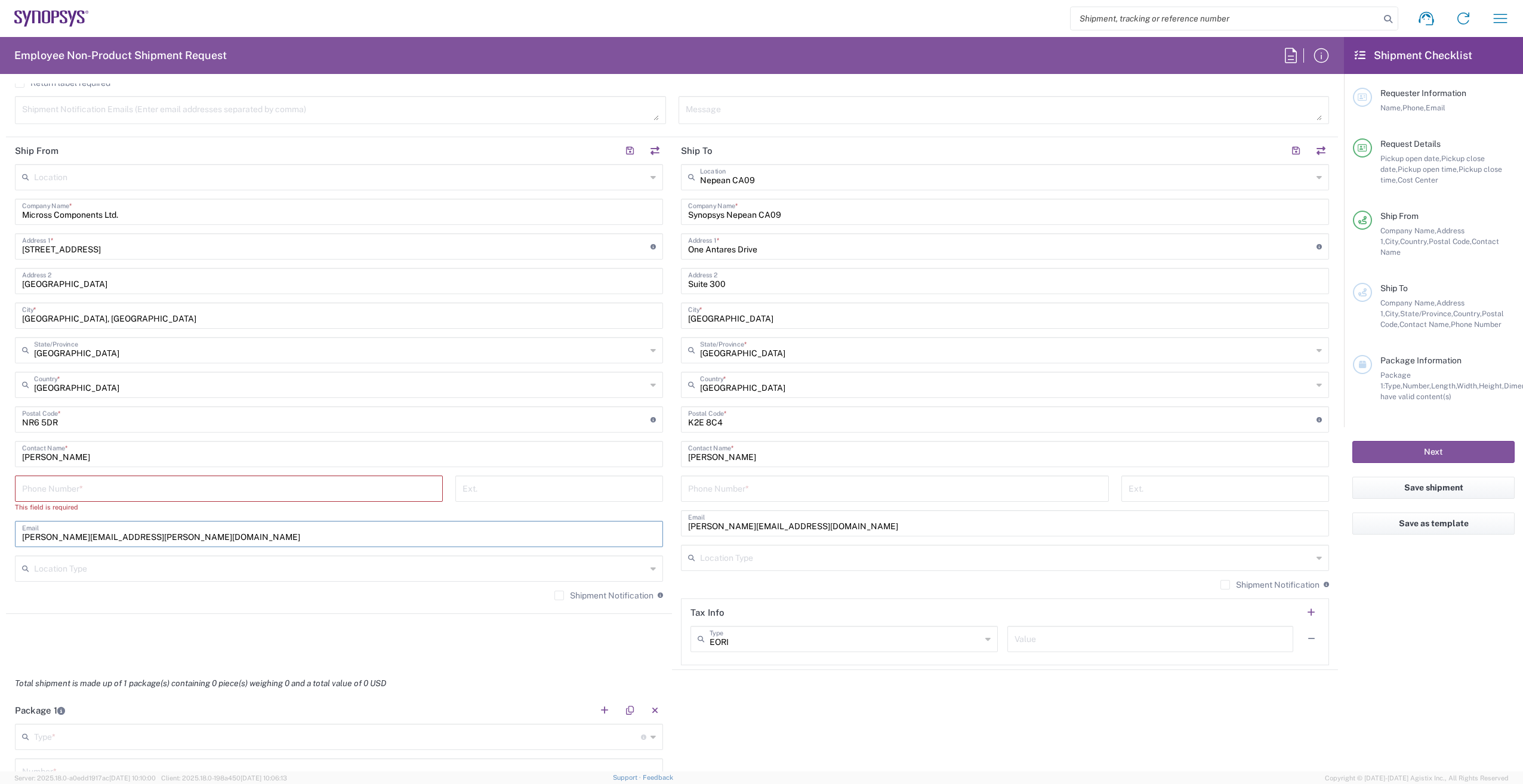
type input "oliver.bruce@micross.com"
click at [97, 487] on input "tel" at bounding box center [229, 488] width 413 height 21
click at [58, 492] on input "tel" at bounding box center [229, 488] width 413 height 21
click at [234, 620] on agx-shipment-stop-widget "Ship From Location Aachen DE04 Agrate Brianza IT01 Aschheim DE02 Atlanta US60 A…" at bounding box center [339, 403] width 666 height 533
click at [29, 488] on input "+441603788967 x210" at bounding box center [229, 488] width 413 height 21
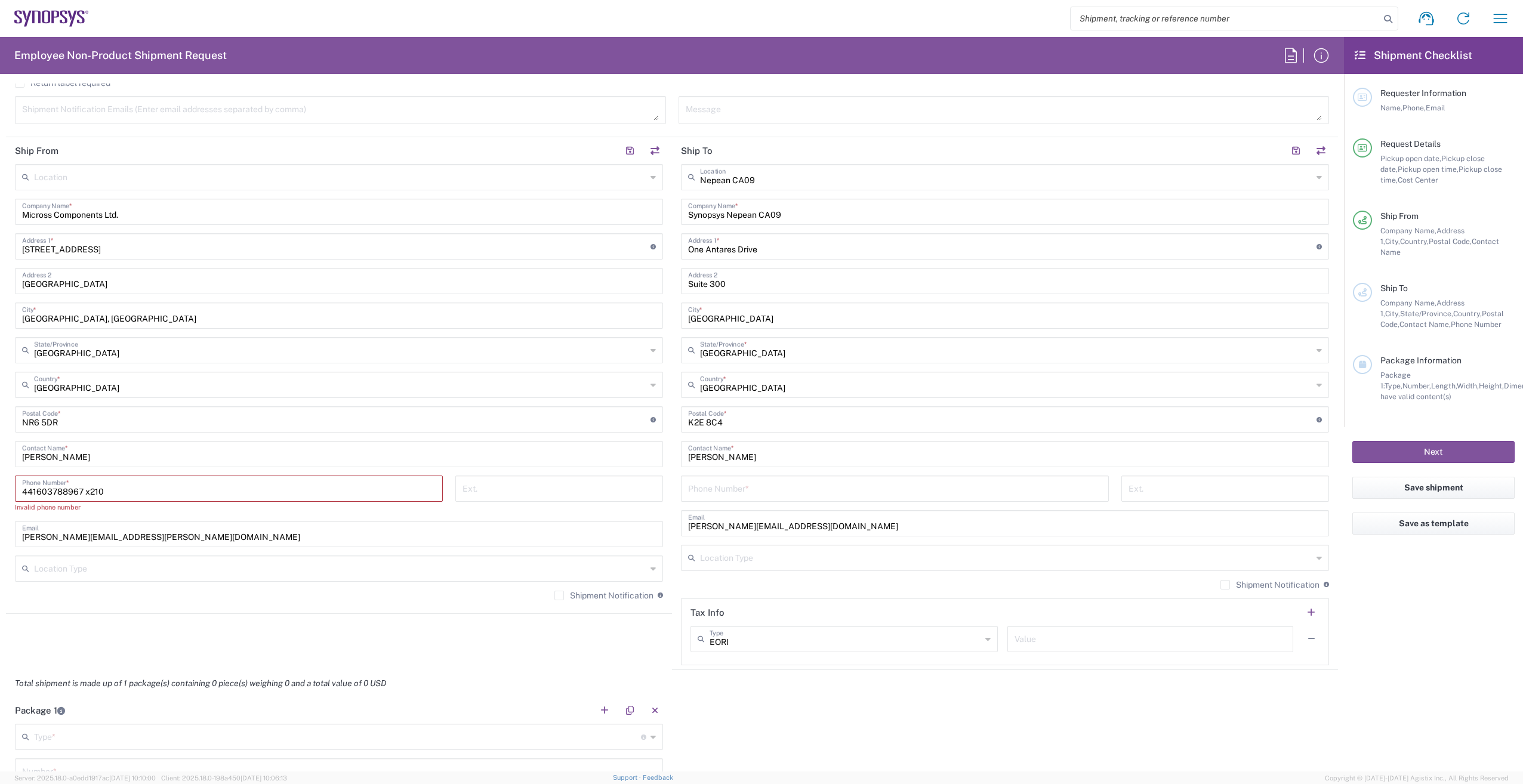
click at [186, 489] on input "441603788967 x210" at bounding box center [229, 488] width 413 height 21
drag, startPoint x: 88, startPoint y: 492, endPoint x: 112, endPoint y: 490, distance: 24.1
click at [112, 490] on input "441603788967 x210" at bounding box center [229, 488] width 413 height 21
type input "441603788967 x"
click at [504, 485] on input "tel" at bounding box center [559, 488] width 193 height 21
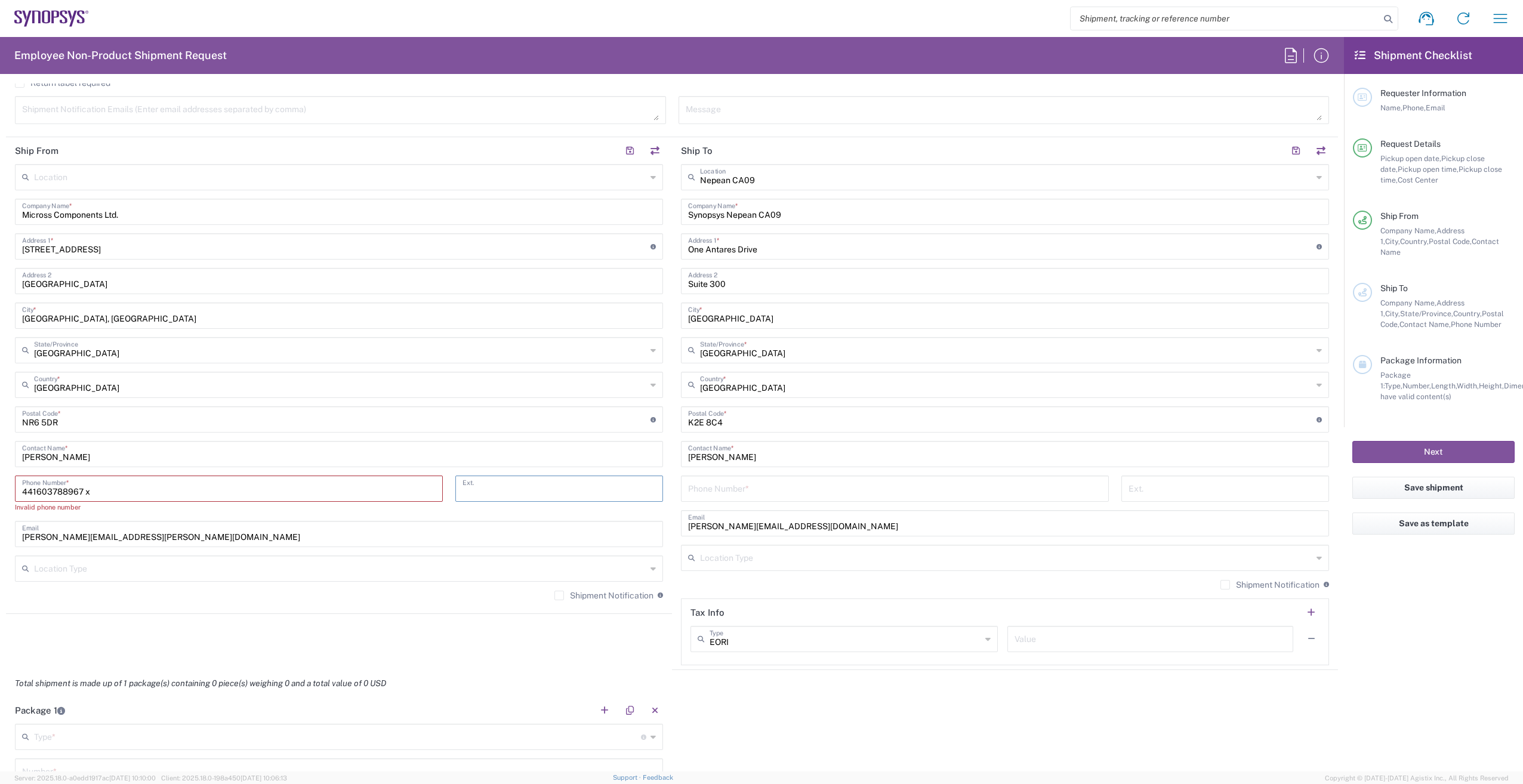
paste input "210"
type input "210"
click at [98, 492] on input "441603788967 x" at bounding box center [229, 488] width 413 height 21
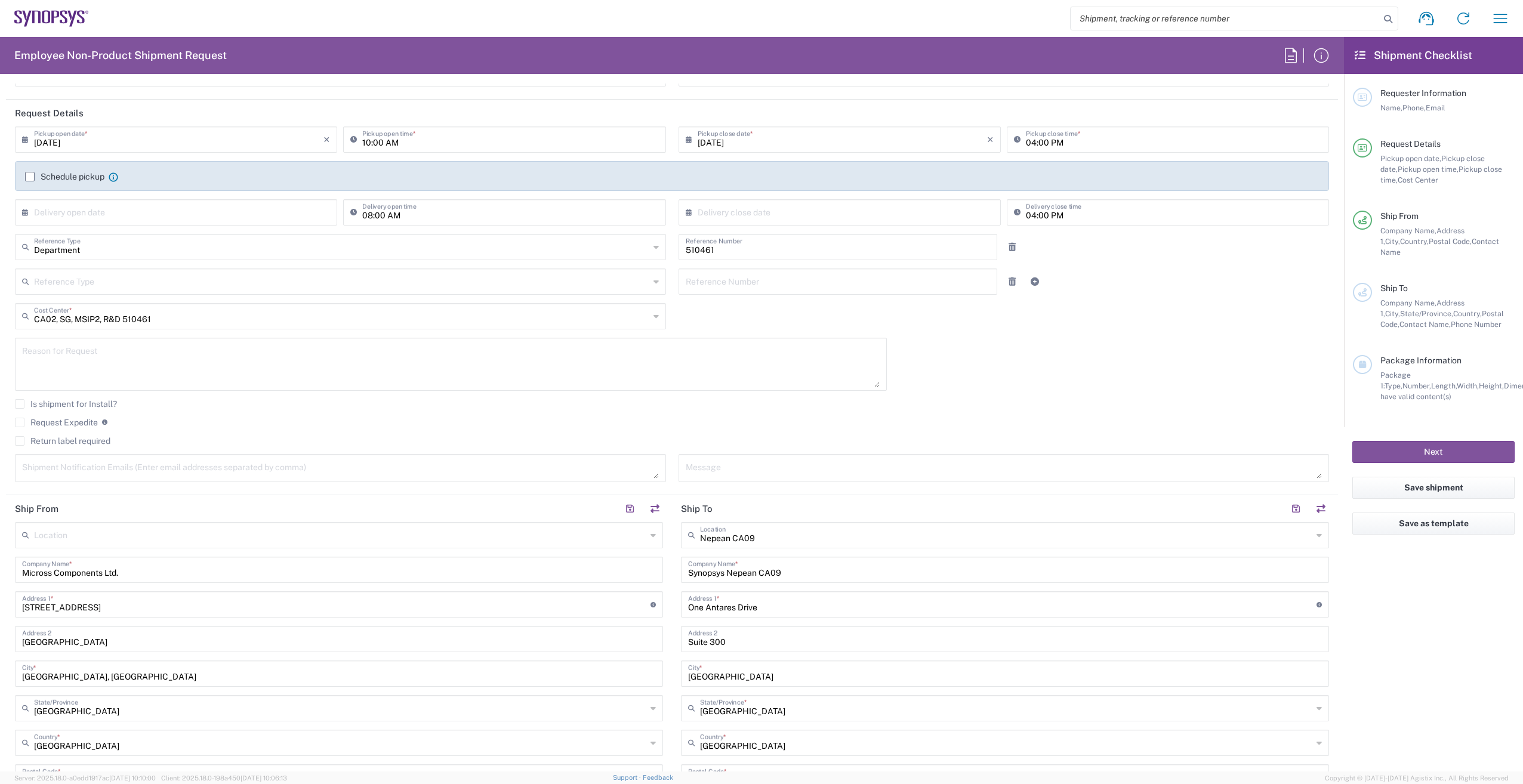
scroll to position [0, 0]
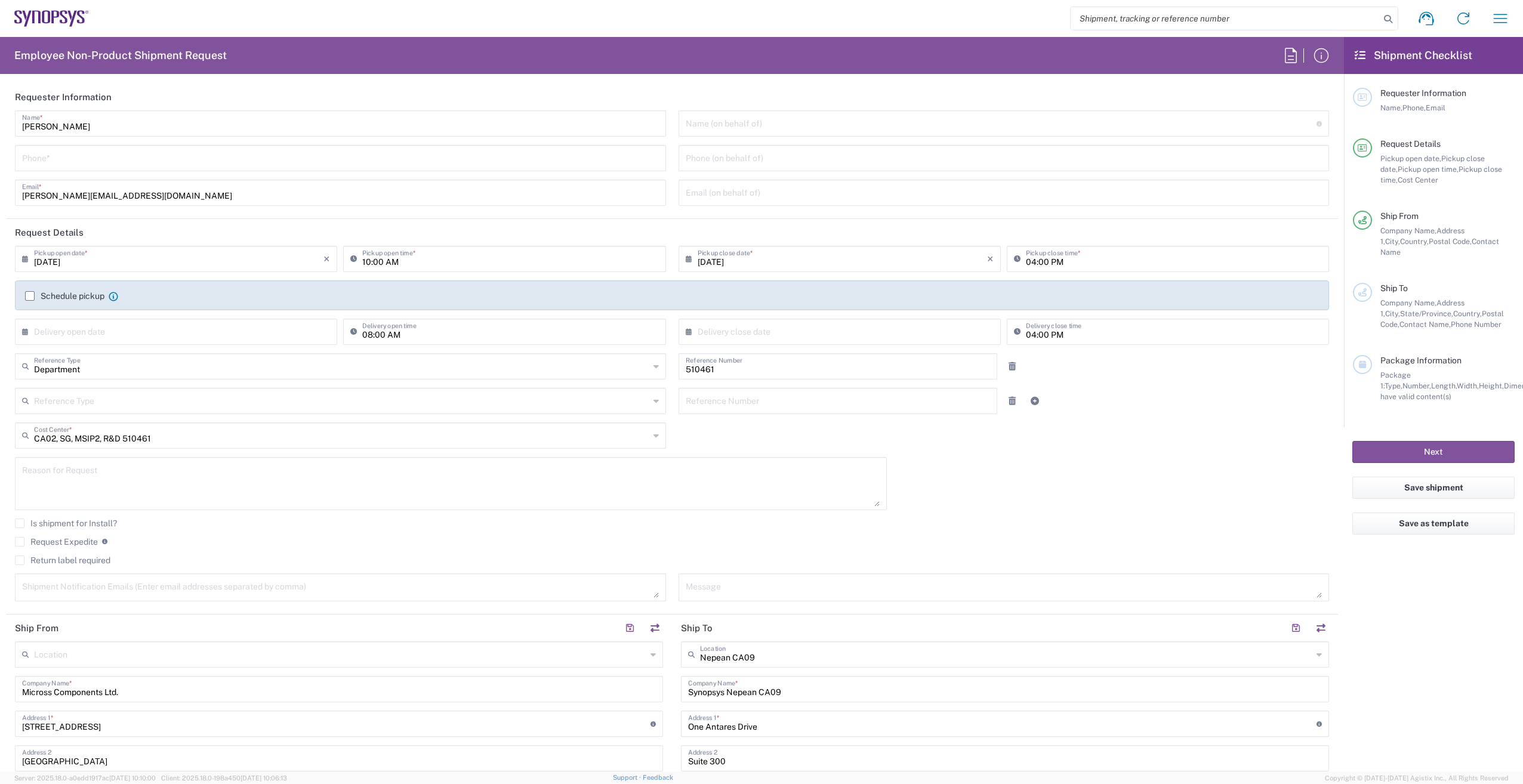
type input "441603788967"
click at [83, 264] on input "09/05/2025" at bounding box center [179, 257] width 290 height 21
click at [141, 335] on span "8" at bounding box center [143, 333] width 18 height 17
type input "09/08/2025"
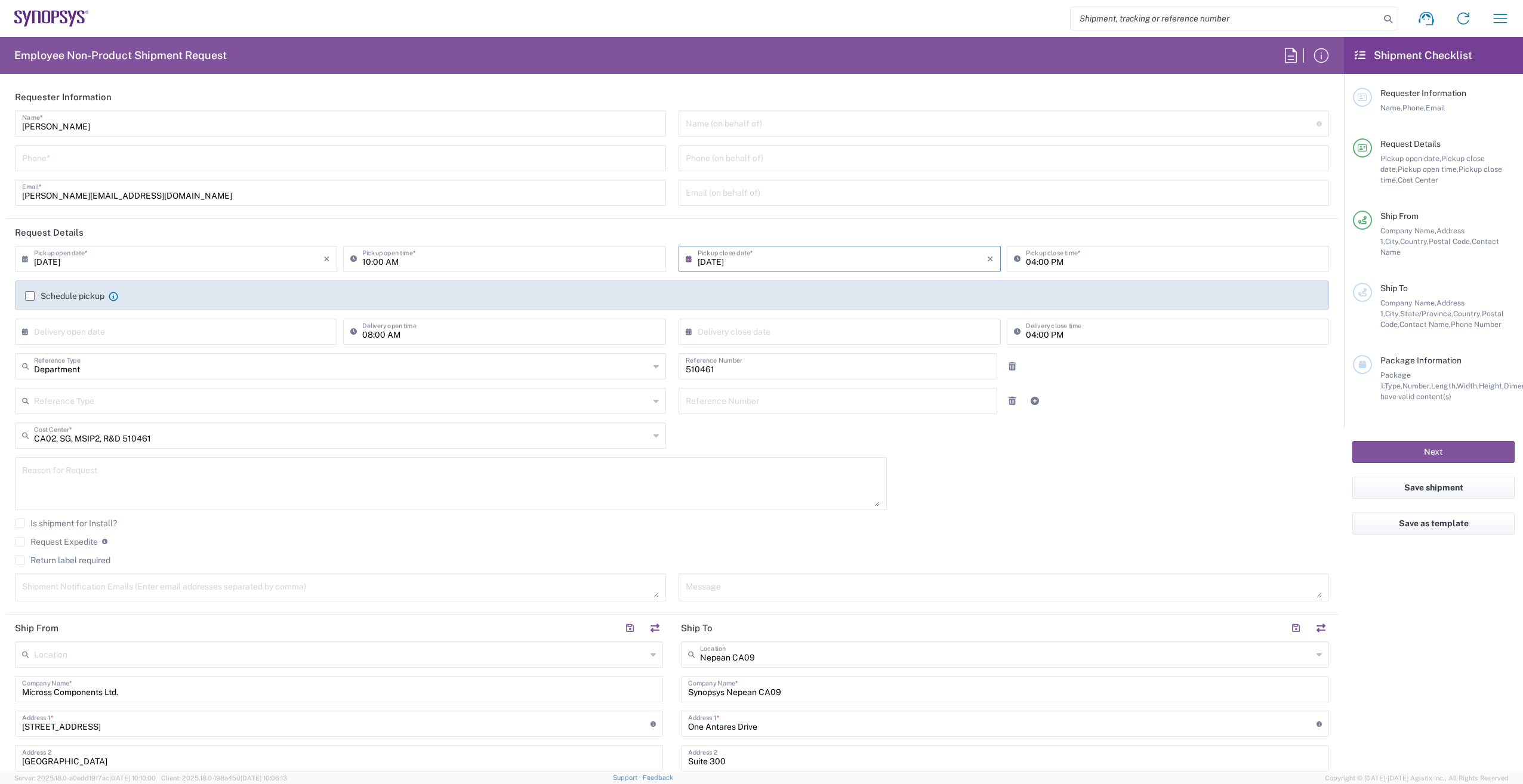
click at [405, 264] on input "10:00 AM" at bounding box center [510, 257] width 296 height 21
type input "09:00 AM"
click at [27, 295] on label "Schedule pickup" at bounding box center [65, 295] width 80 height 9
click at [30, 295] on input "Schedule pickup" at bounding box center [30, 295] width 0 height 0
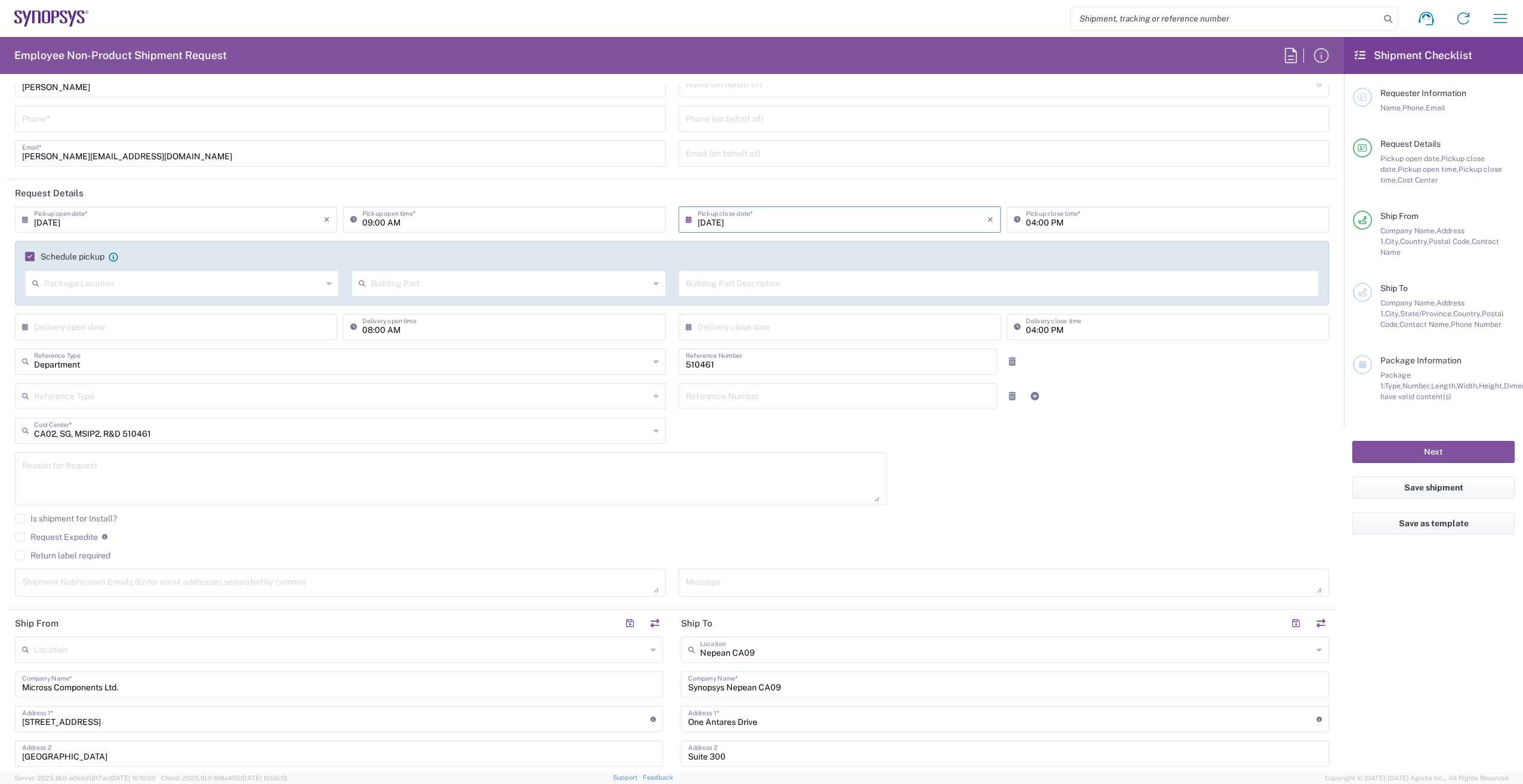
scroll to position [59, 0]
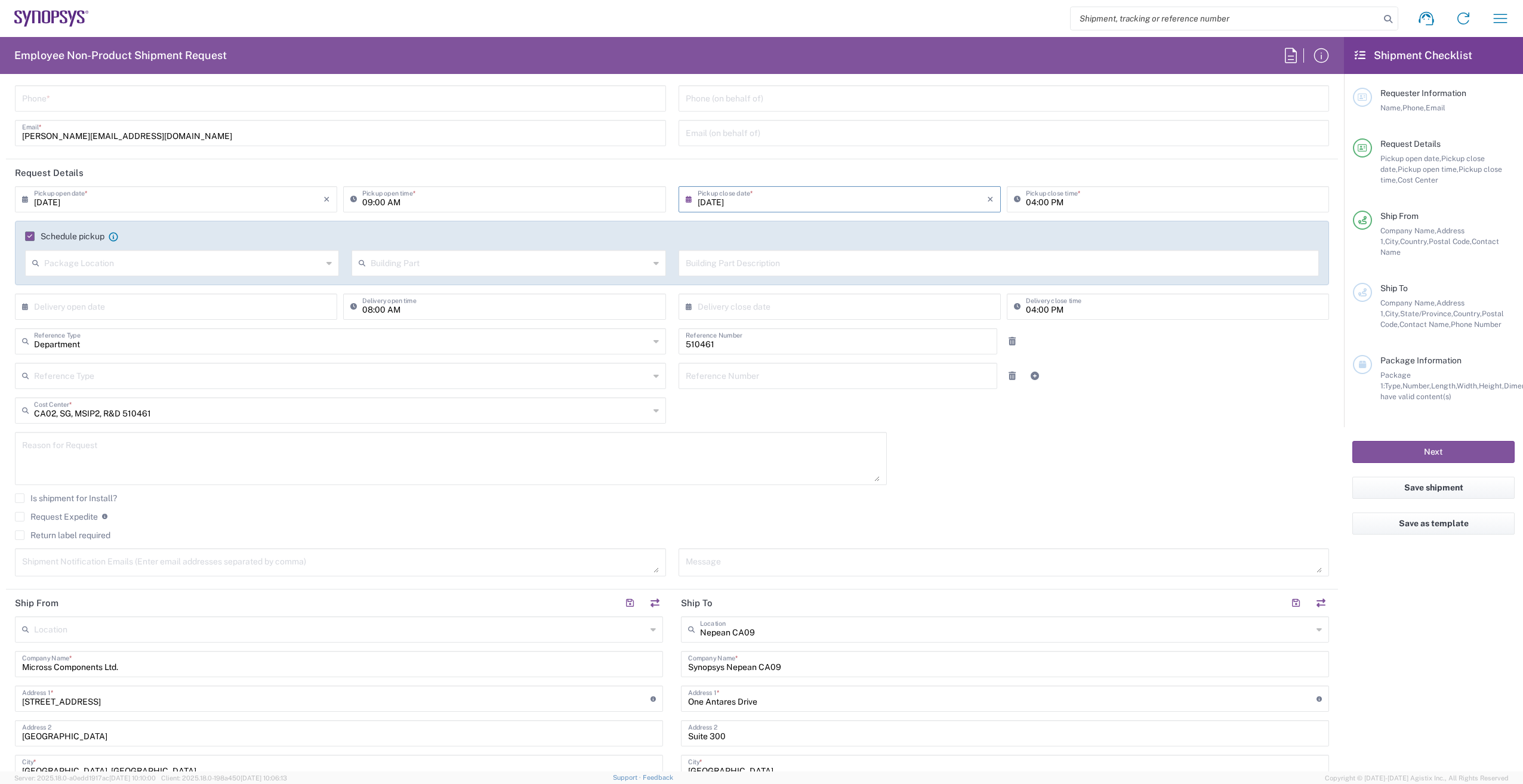
click at [136, 441] on textarea at bounding box center [451, 458] width 858 height 46
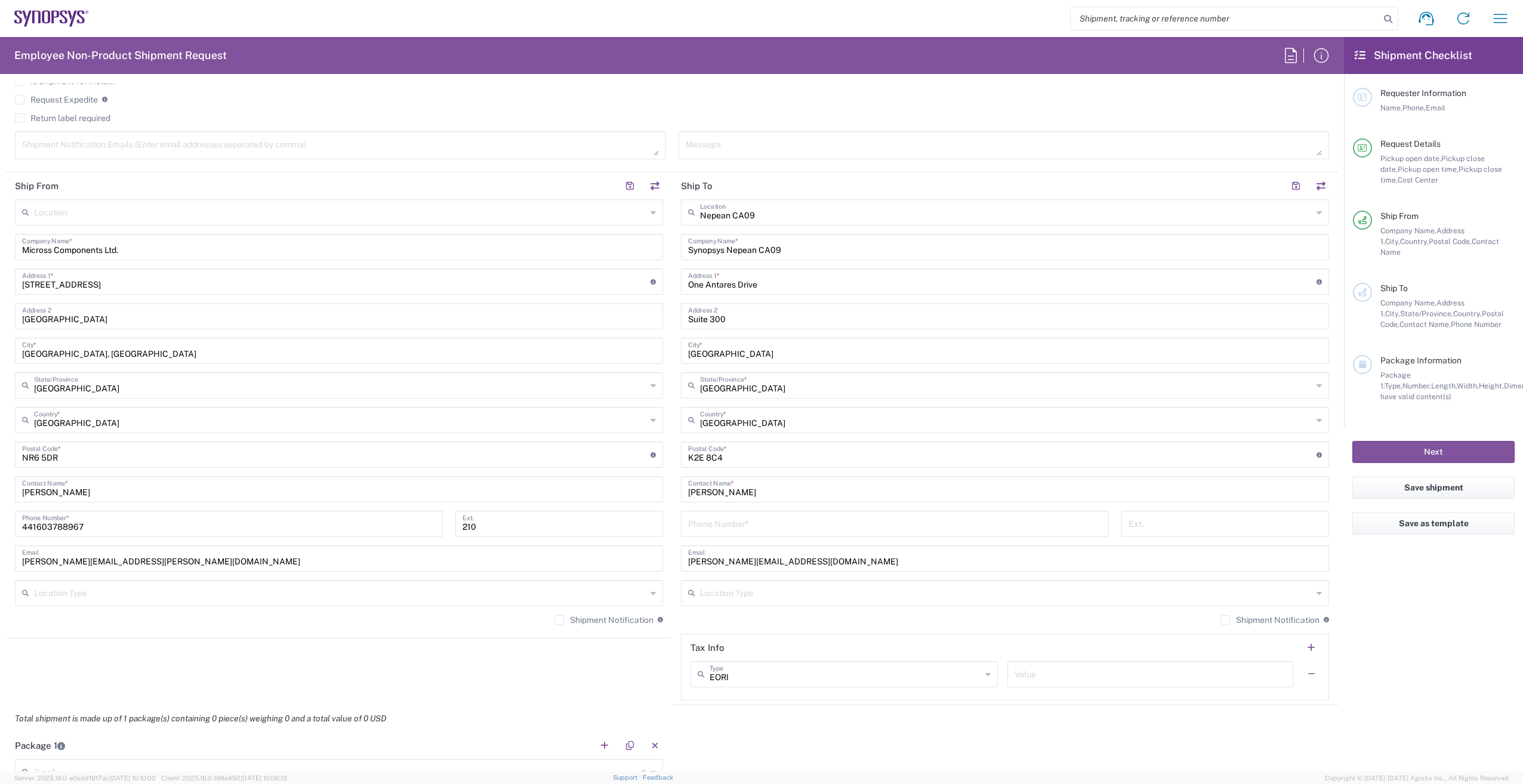
scroll to position [478, 0]
type textarea "shipment to us"
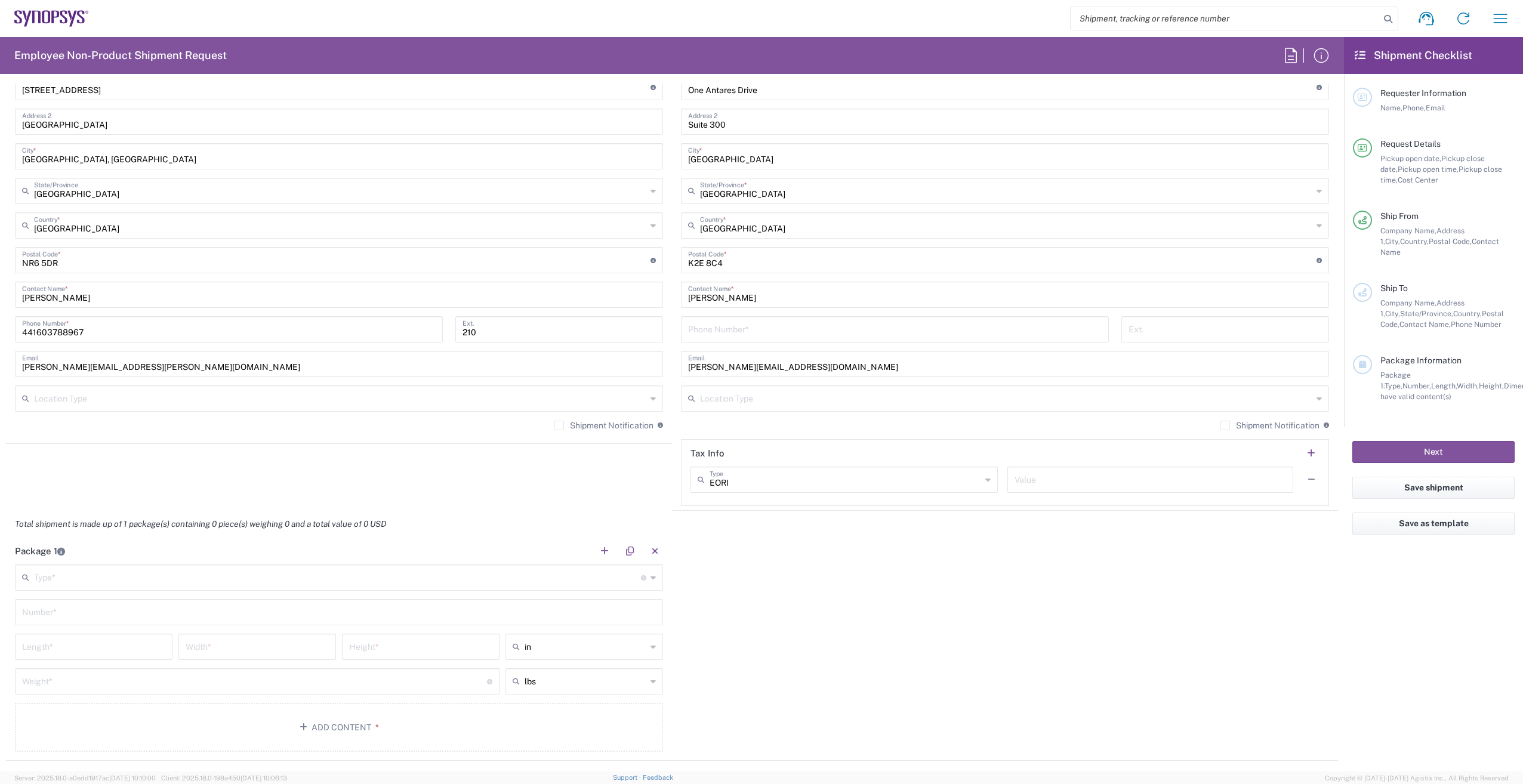
scroll to position [716, 0]
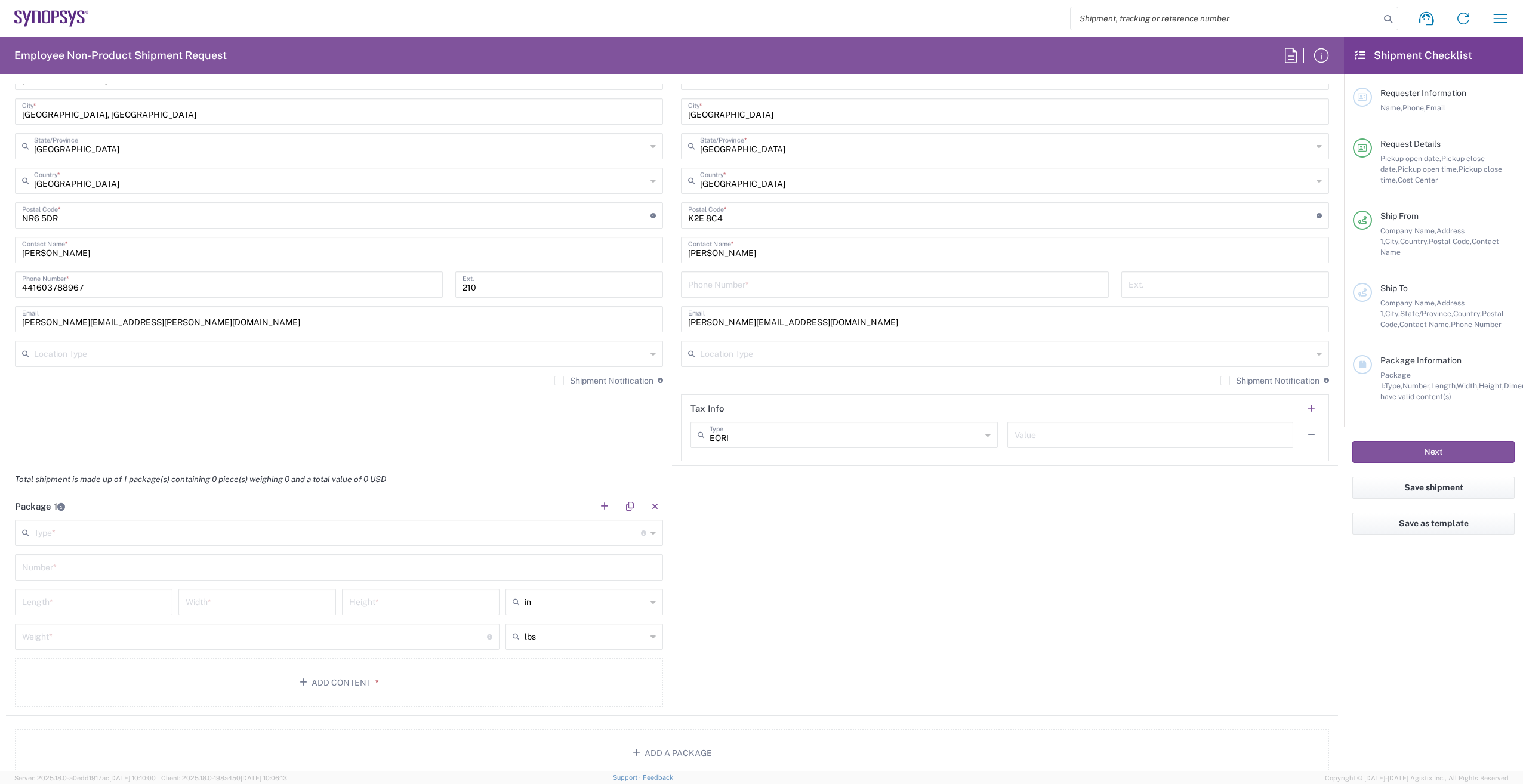
click at [94, 533] on input "text" at bounding box center [337, 532] width 607 height 21
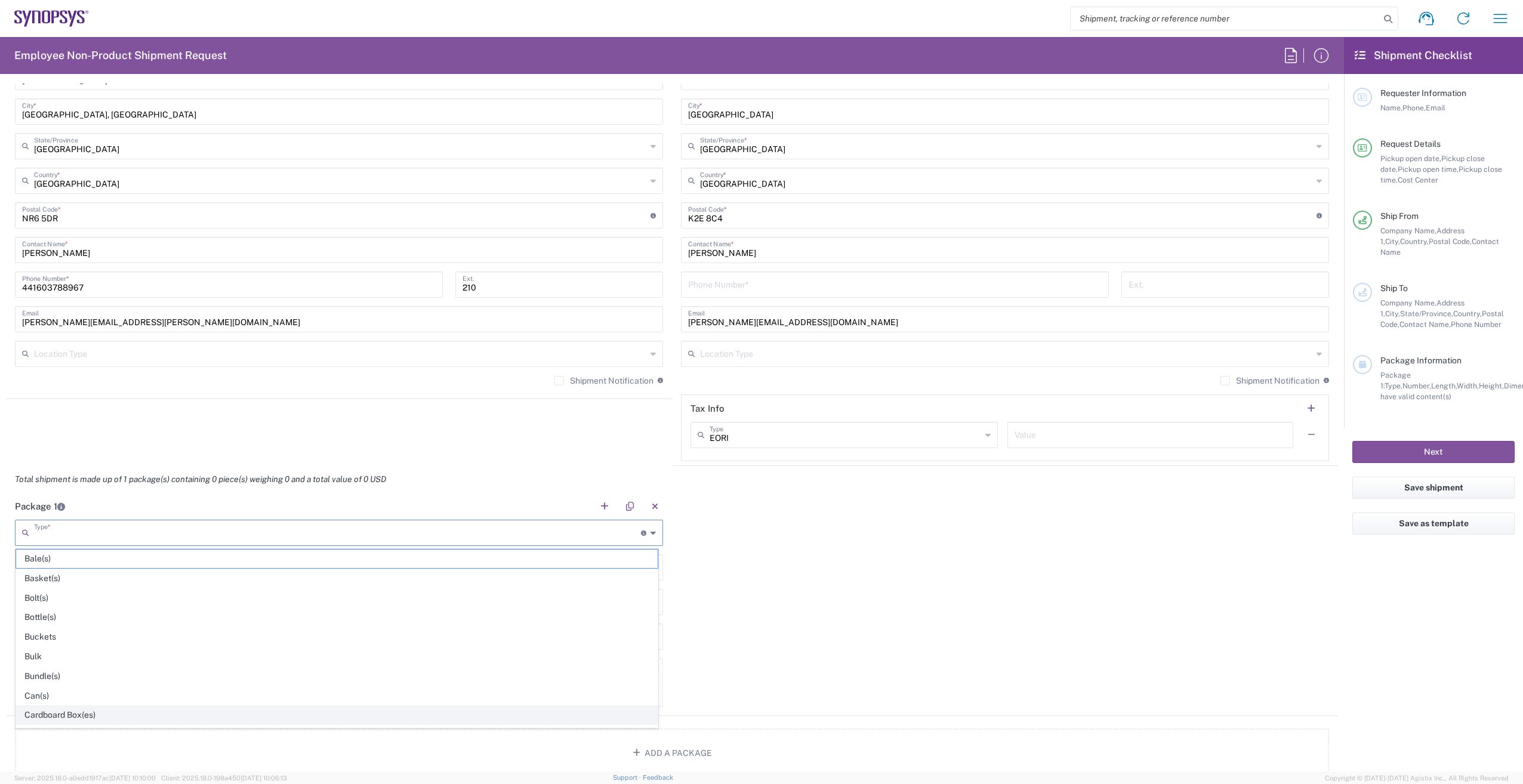
click at [117, 712] on span "Cardboard Box(es)" at bounding box center [336, 715] width 641 height 19
type input "Cardboard Box(es)"
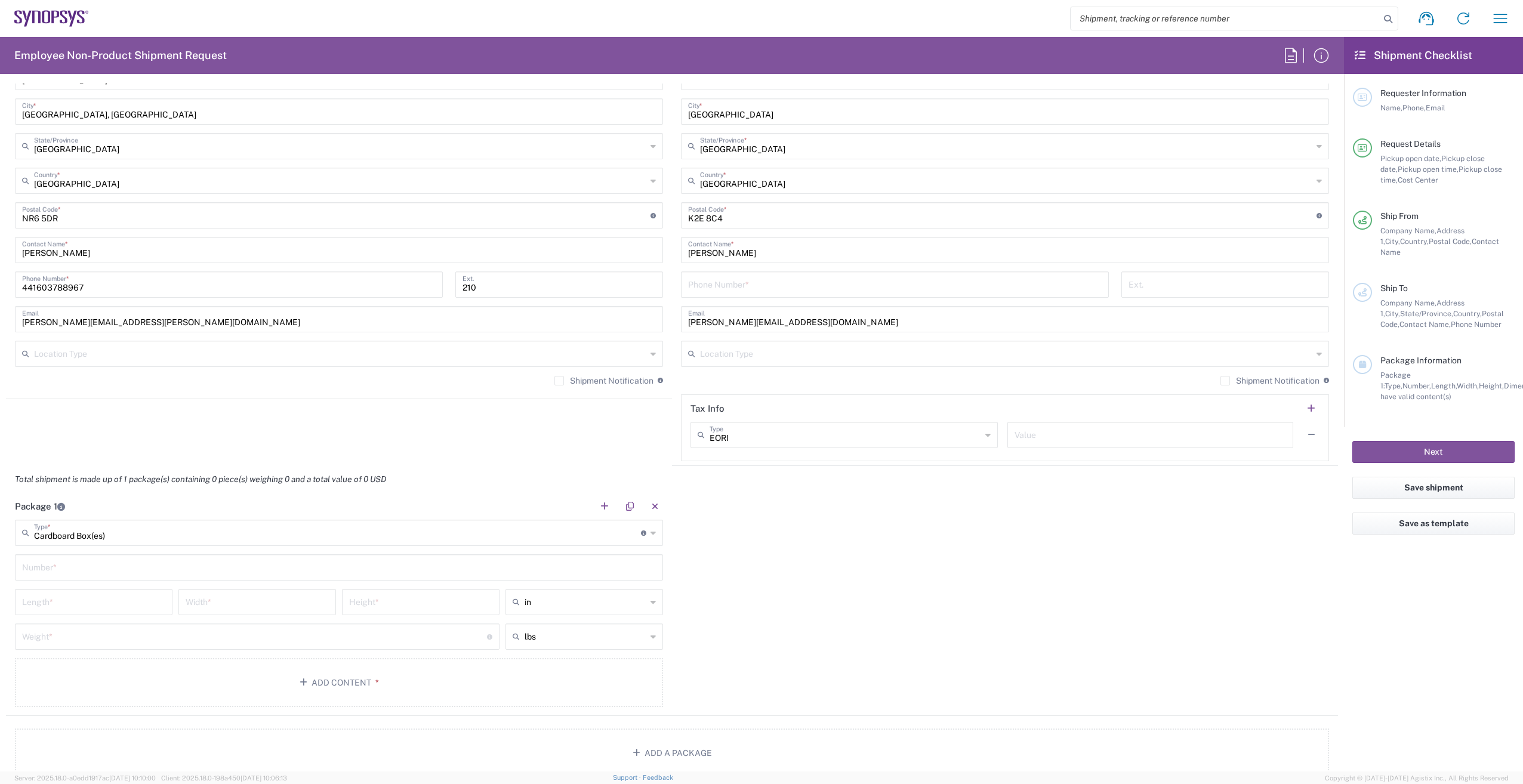
click at [165, 570] on input "text" at bounding box center [339, 566] width 634 height 21
type input "1"
drag, startPoint x: 59, startPoint y: 594, endPoint x: 49, endPoint y: 599, distance: 11.2
click at [49, 599] on input "number" at bounding box center [93, 601] width 143 height 21
click at [52, 603] on input "number" at bounding box center [93, 601] width 143 height 21
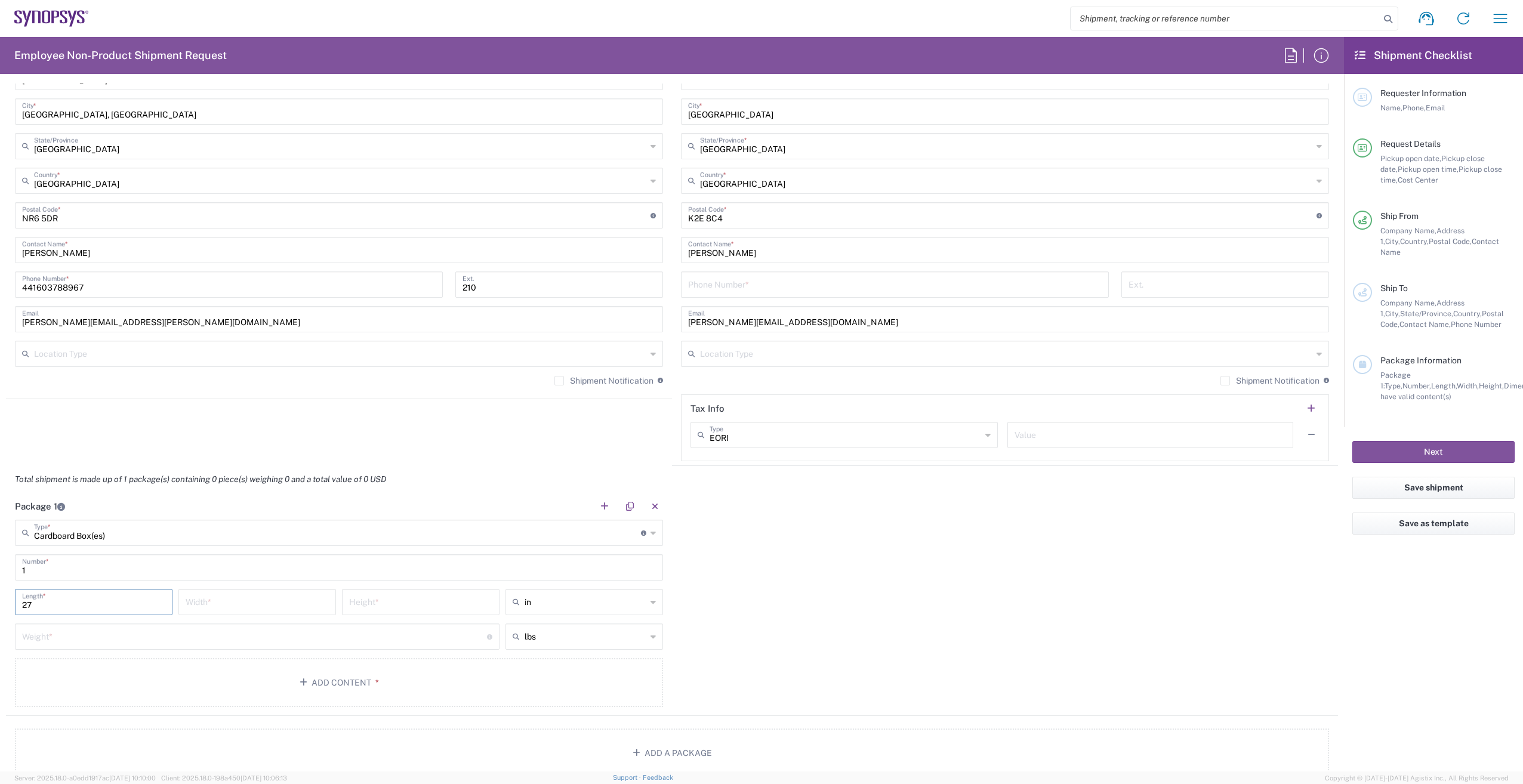
type input "27"
click at [564, 600] on input "text" at bounding box center [585, 602] width 122 height 19
click at [549, 649] on span "cm" at bounding box center [580, 648] width 154 height 19
type input "68.58"
type input "cm"
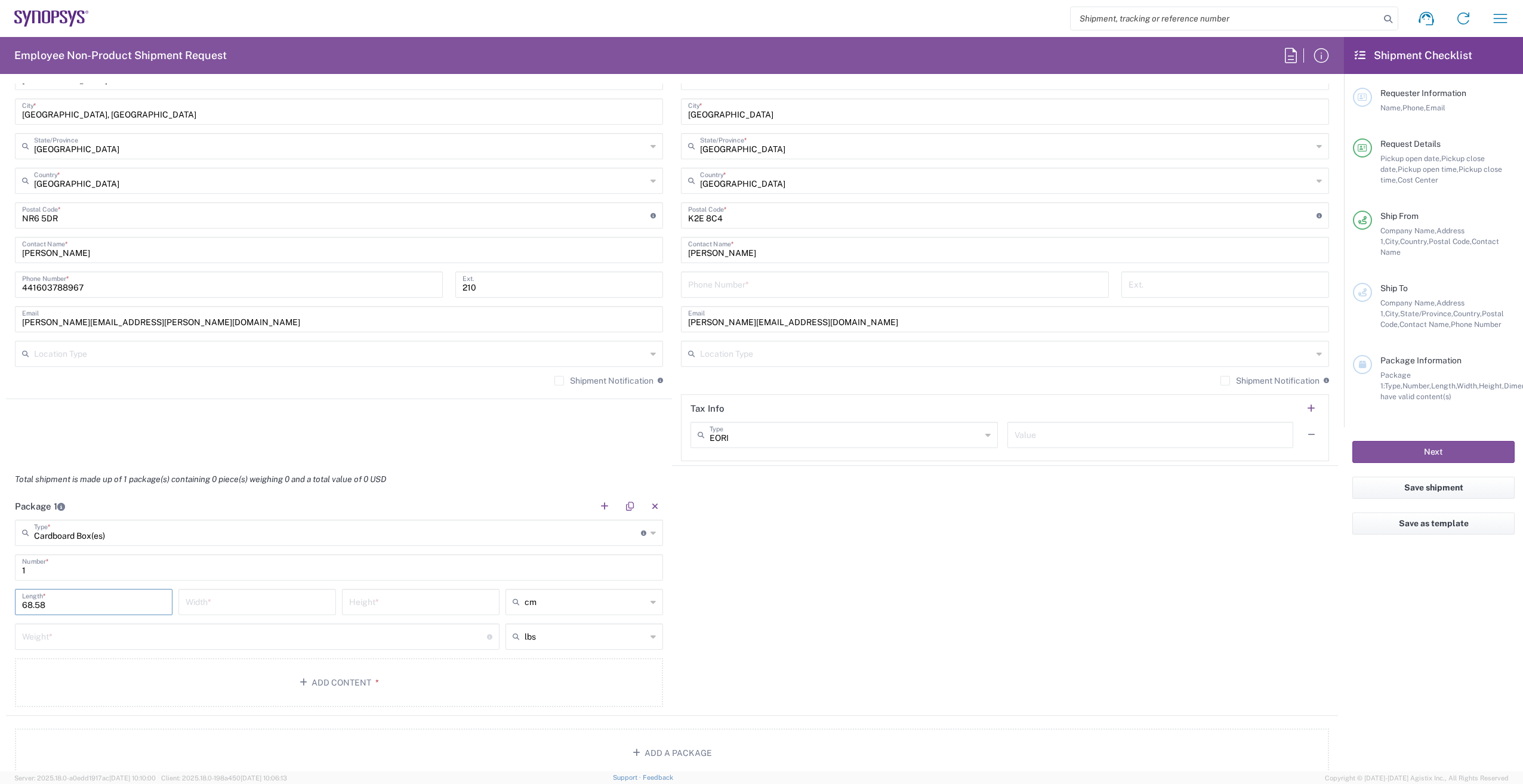
drag, startPoint x: 76, startPoint y: 605, endPoint x: -3, endPoint y: 593, distance: 79.9
click at [0, 593] on html "Shipment request Shipment tracking Employee non-product shipment request My shi…" at bounding box center [762, 392] width 1523 height 784
type input "27"
click at [276, 605] on input "number" at bounding box center [257, 601] width 143 height 21
type input "24"
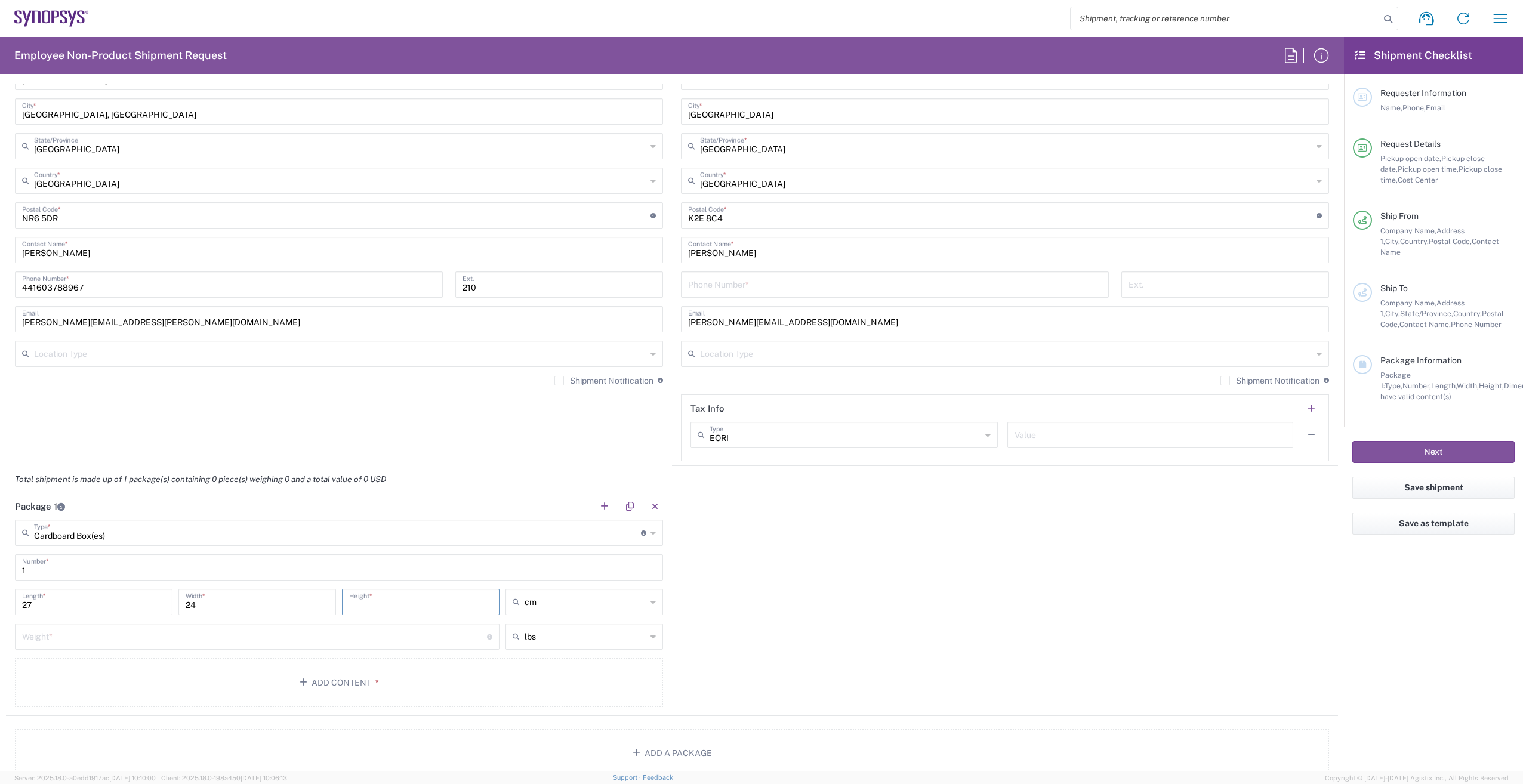
click at [435, 601] on input "number" at bounding box center [420, 601] width 143 height 21
type input "29"
click at [350, 635] on input "number" at bounding box center [254, 635] width 465 height 21
click at [621, 635] on input "text" at bounding box center [585, 637] width 122 height 19
click at [601, 684] on span "kgs" at bounding box center [580, 682] width 154 height 19
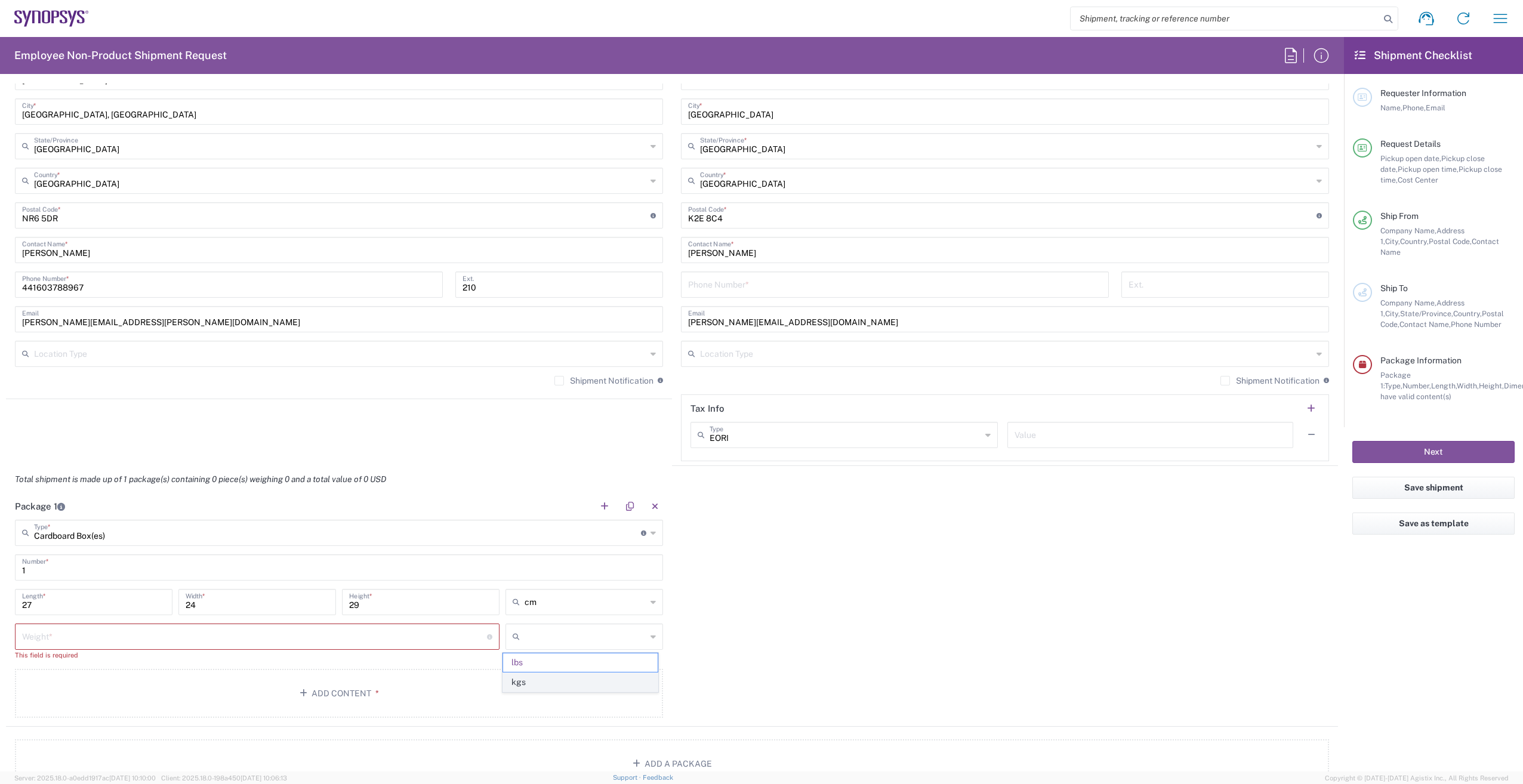
type input "kgs"
click at [348, 636] on input "number" at bounding box center [254, 635] width 465 height 21
type input "4.4"
type input "cm"
click at [559, 603] on input "cm" at bounding box center [585, 602] width 122 height 19
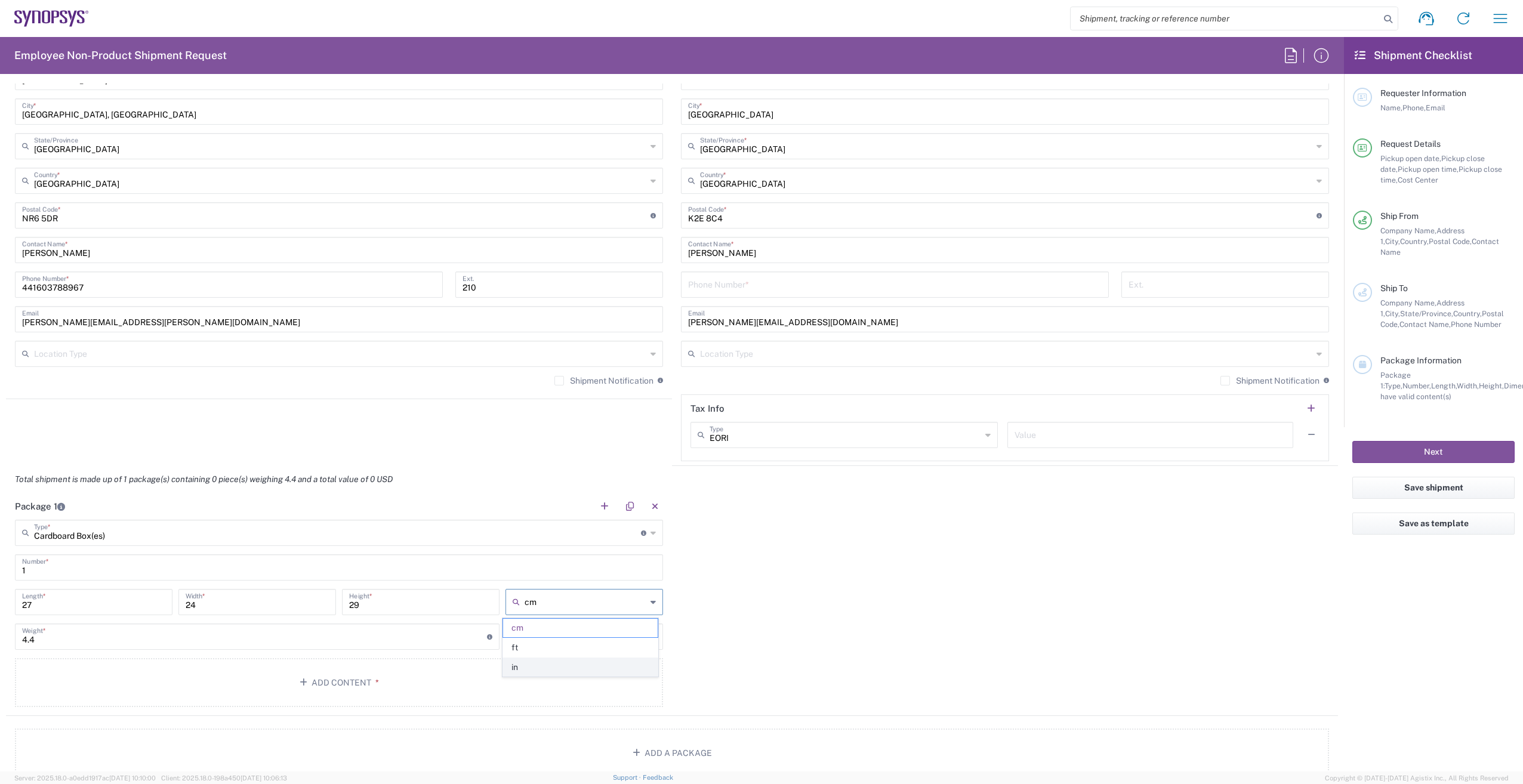
click at [538, 665] on span "in" at bounding box center [580, 667] width 154 height 19
type input "10.63"
type input "9.45"
type input "11.42"
type input "in"
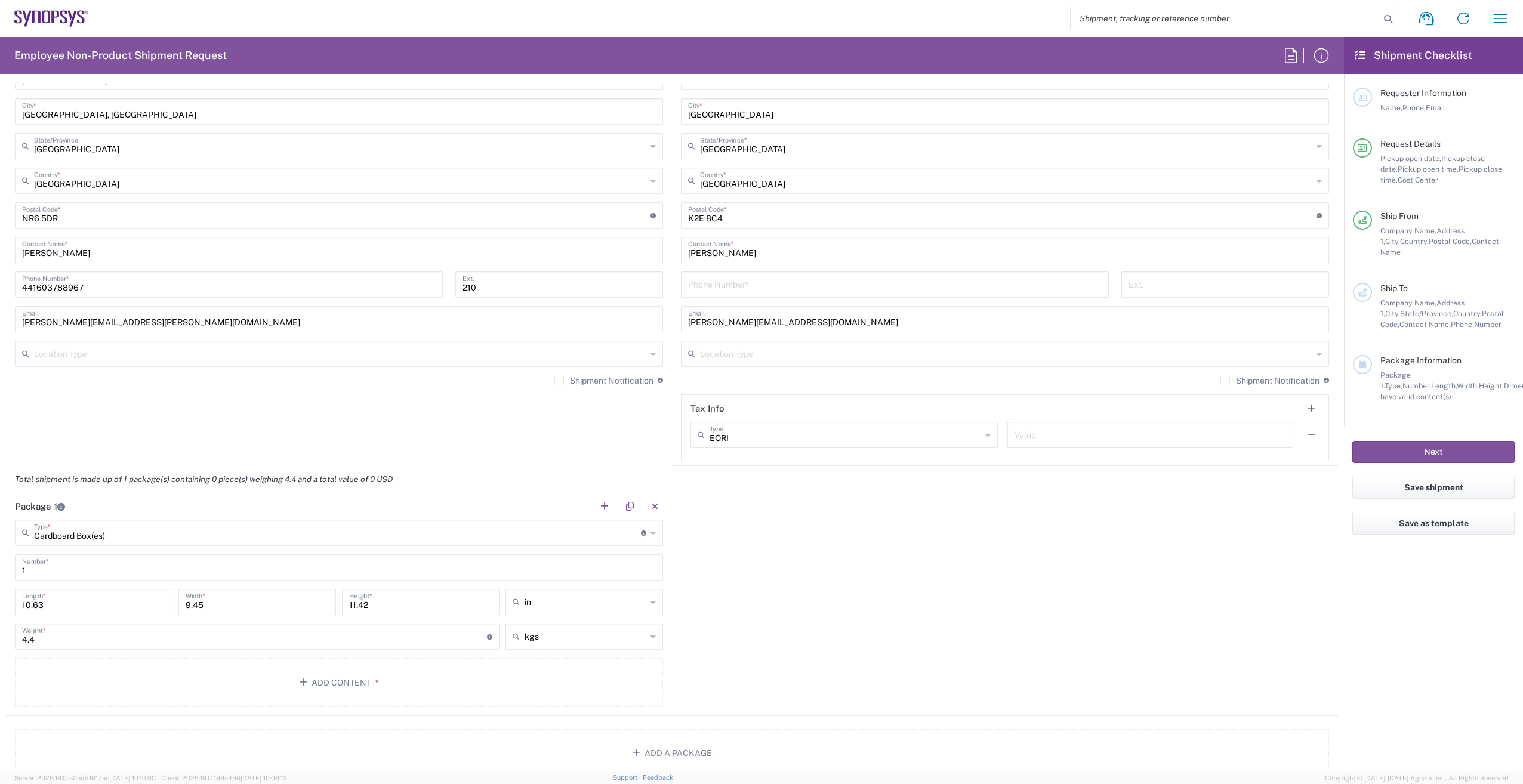
click at [636, 607] on input "in" at bounding box center [585, 602] width 122 height 19
click at [610, 651] on span "cm" at bounding box center [580, 648] width 154 height 19
type input "27"
type input "24"
type input "29.01"
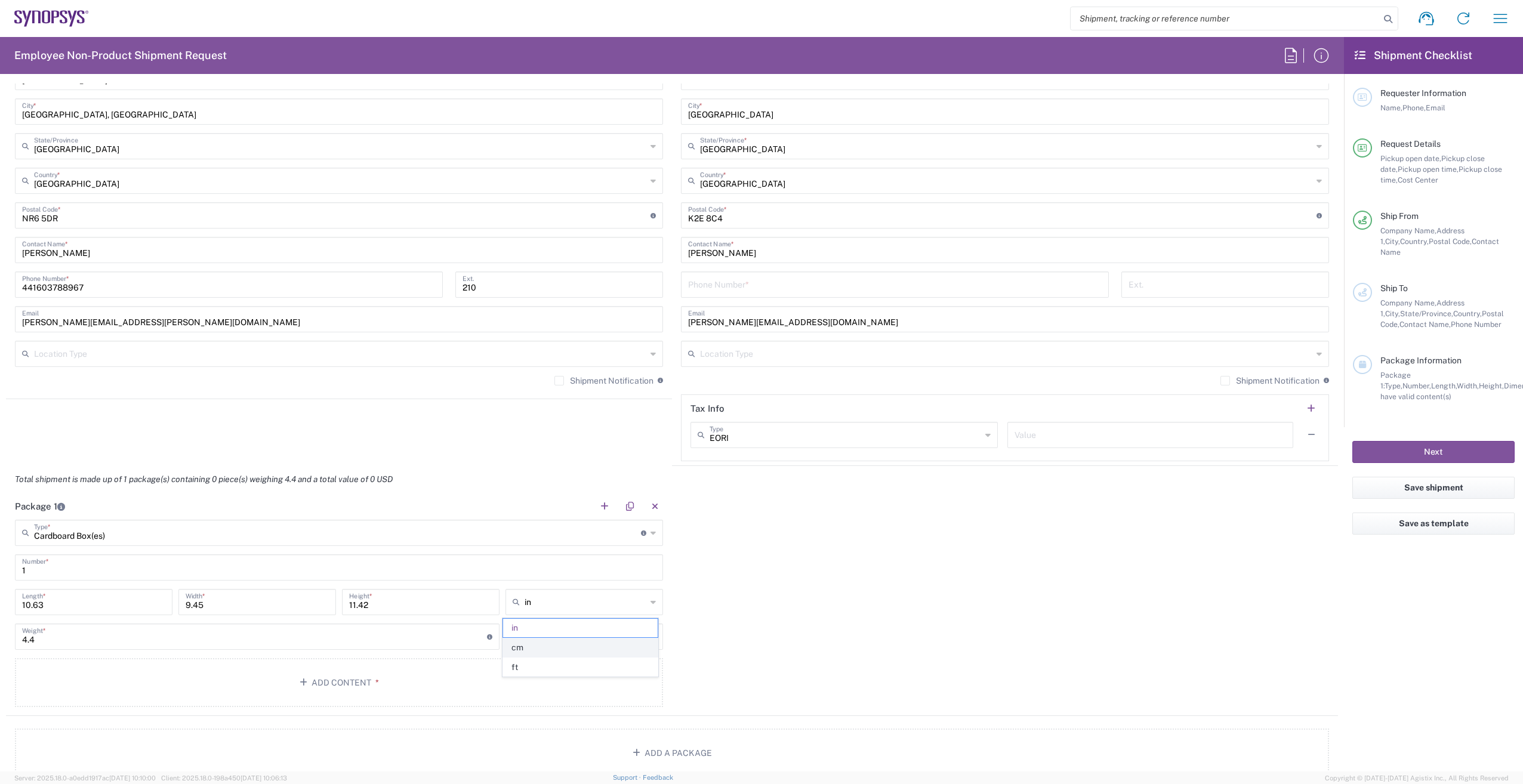
type input "cm"
click at [332, 687] on button "Add Content *" at bounding box center [339, 682] width 648 height 49
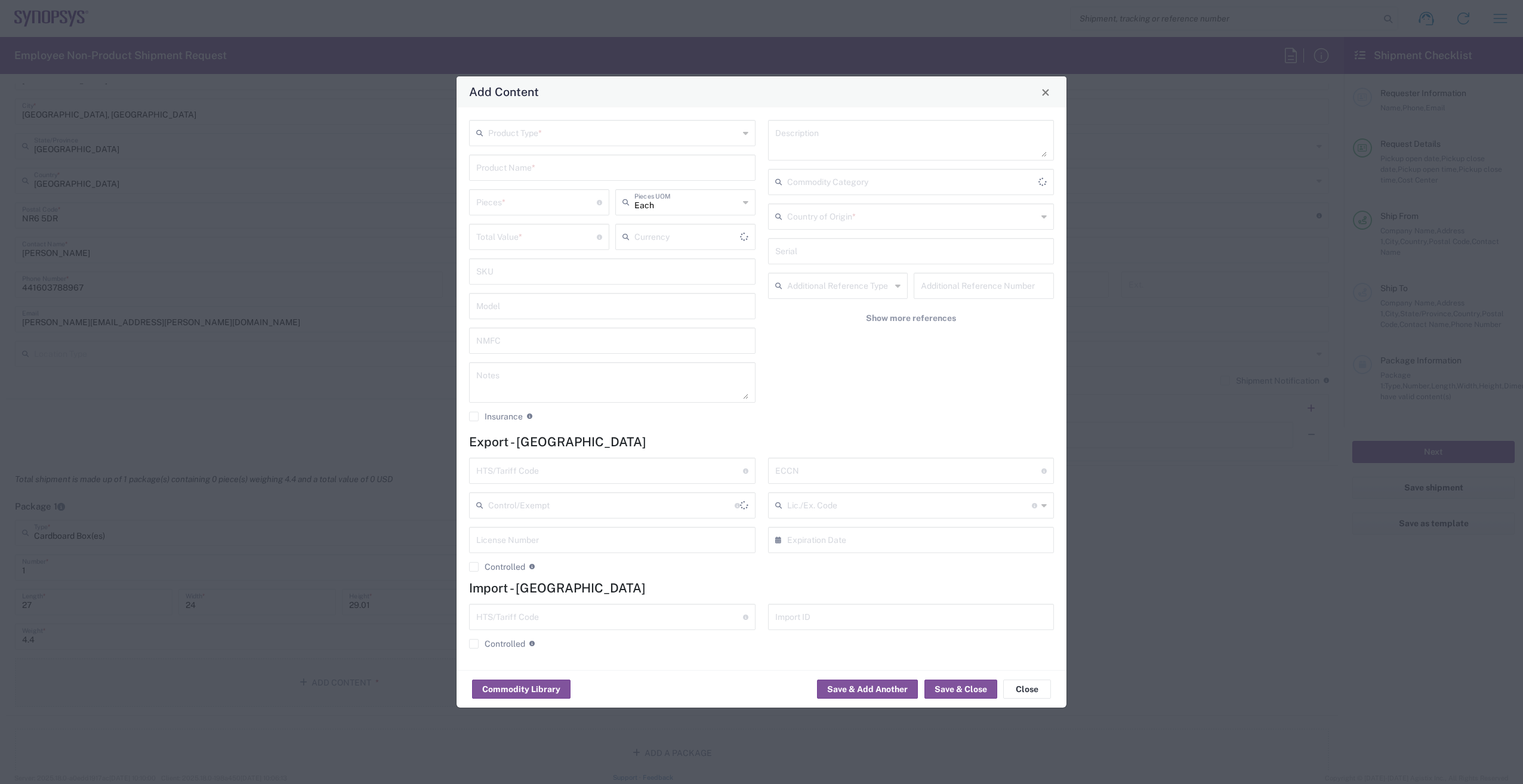
type input "US Dollar"
click at [534, 134] on input "text" at bounding box center [613, 132] width 251 height 21
click at [529, 180] on span "General Commodity" at bounding box center [612, 179] width 284 height 19
type input "General Commodity"
click at [532, 167] on input "text" at bounding box center [612, 167] width 272 height 21
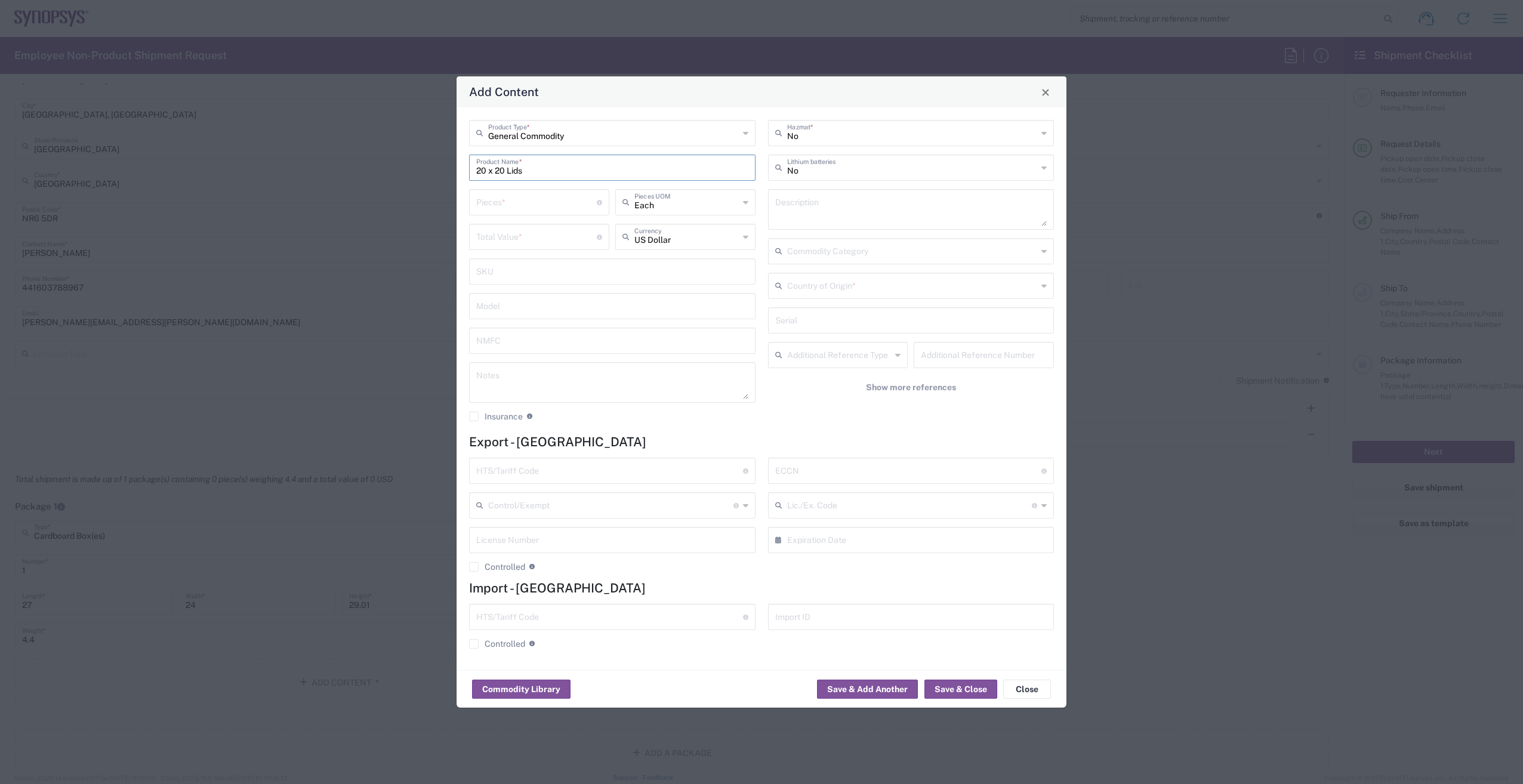
type input "20 x 20 Lids"
type input "2000"
click at [743, 228] on div "US Dollar Currency" at bounding box center [685, 236] width 141 height 26
click at [695, 262] on span "US Dollar" at bounding box center [685, 262] width 138 height 19
click at [583, 470] on input "text" at bounding box center [609, 470] width 267 height 21
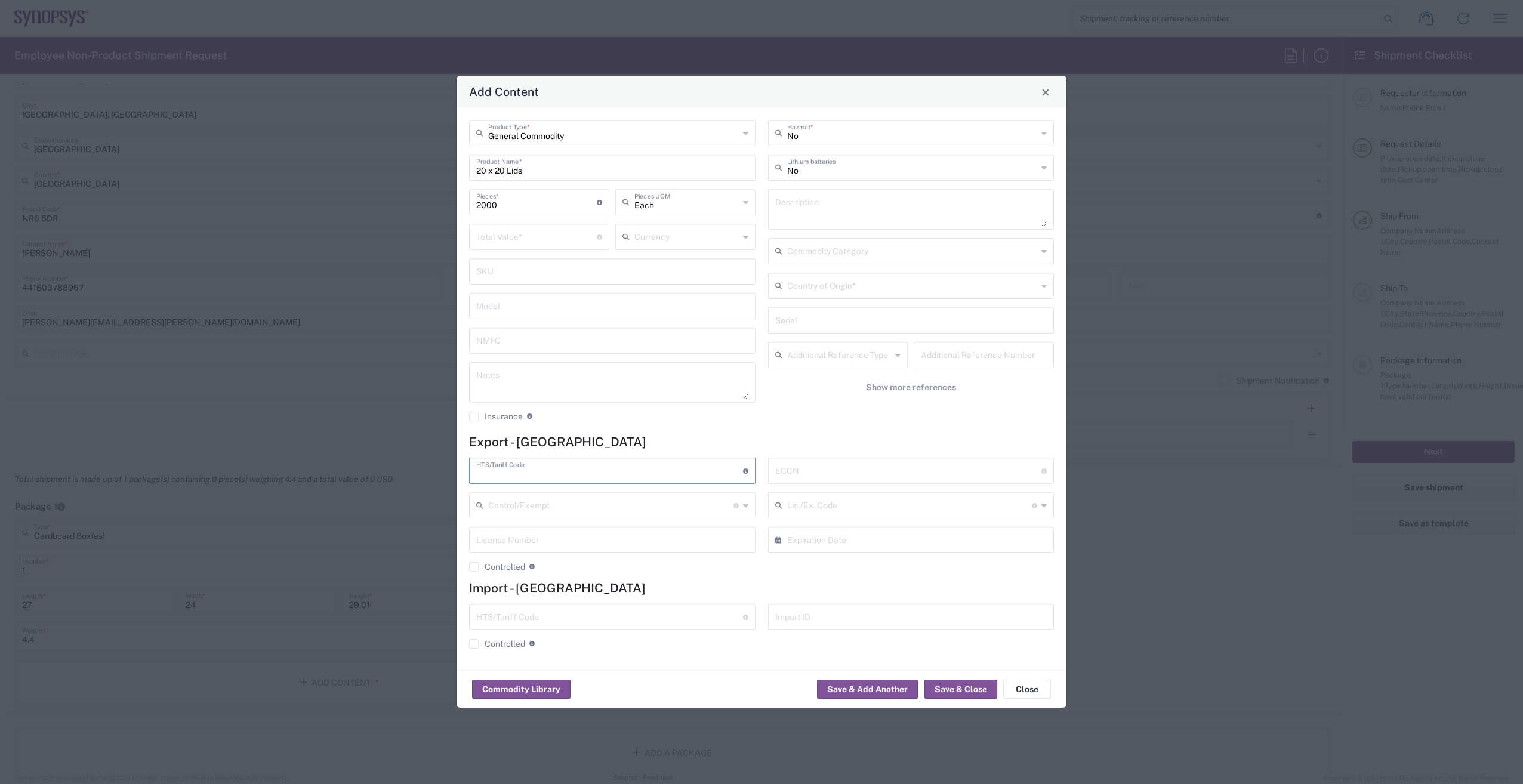
click at [821, 290] on input "text" at bounding box center [912, 284] width 251 height 21
click at [816, 373] on span "United Kingdom" at bounding box center [911, 370] width 284 height 19
type input "United Kingdom"
click at [518, 235] on input "number" at bounding box center [536, 235] width 120 height 21
type input "2"
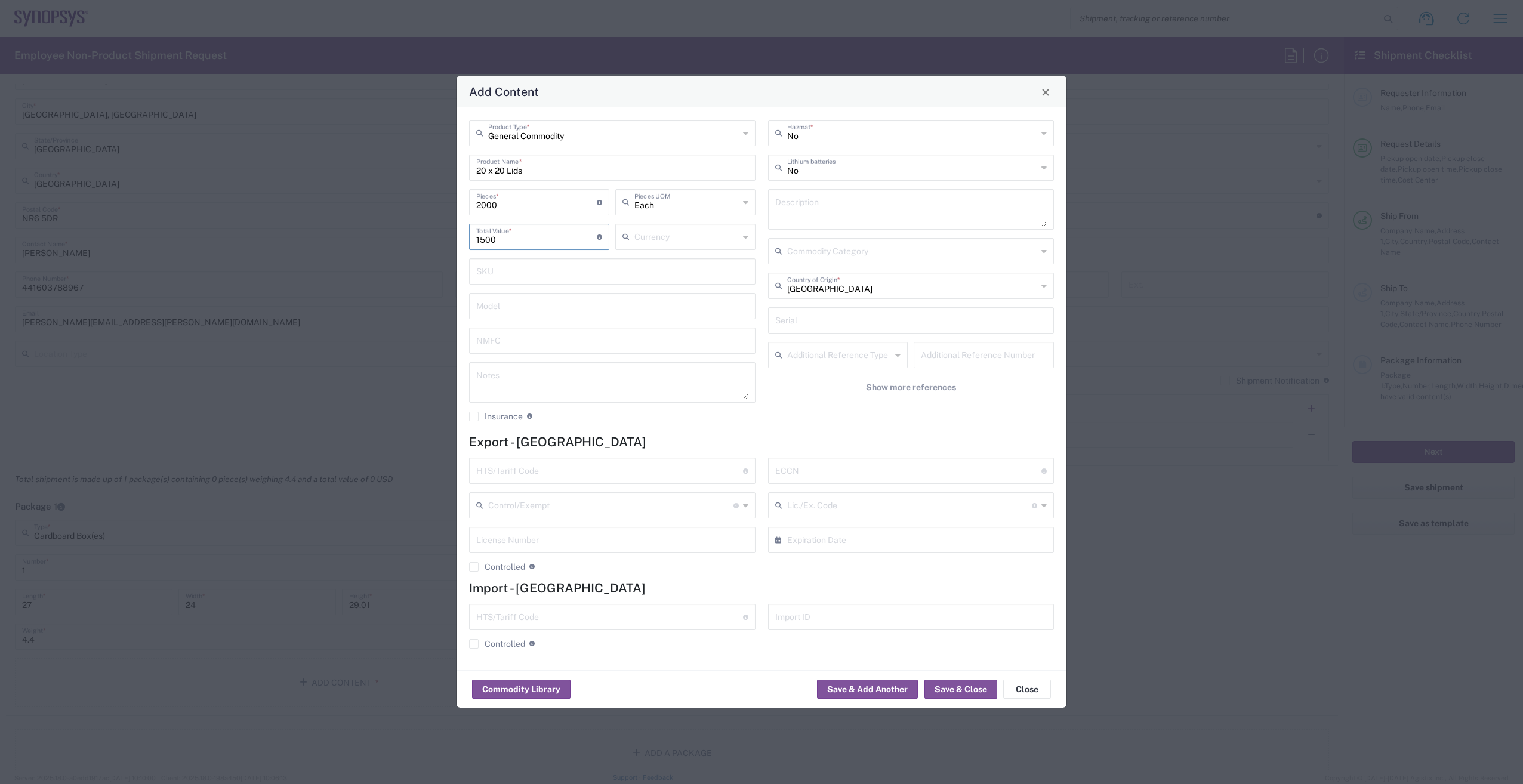
type input "1500"
click at [539, 473] on input "text" at bounding box center [609, 470] width 267 height 21
paste input "85429000"
type input "85429000"
click at [833, 472] on input "text" at bounding box center [908, 470] width 267 height 21
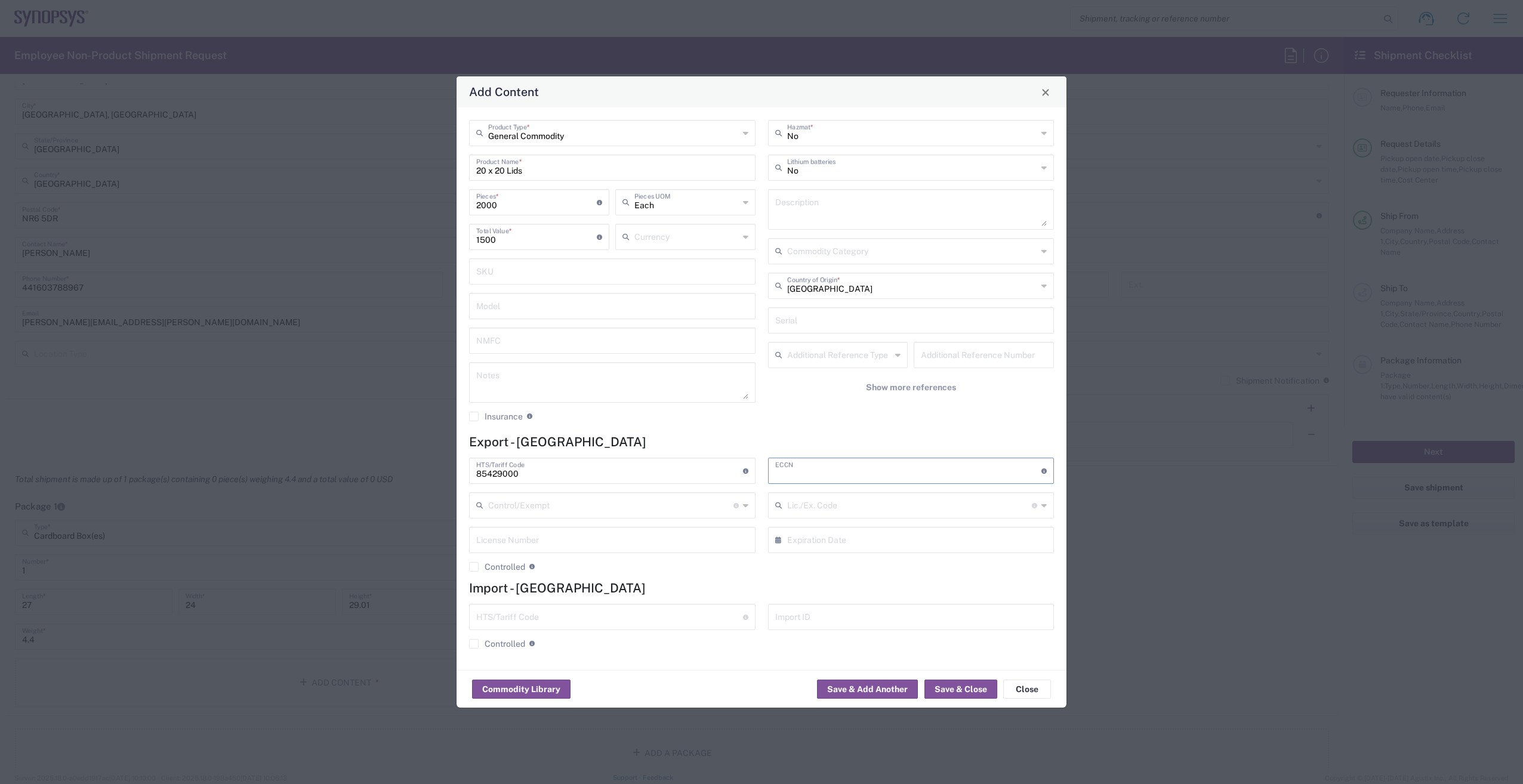
paste input "EAR99"
type input "EAR99"
click at [965, 688] on button "Save & Close" at bounding box center [961, 689] width 73 height 19
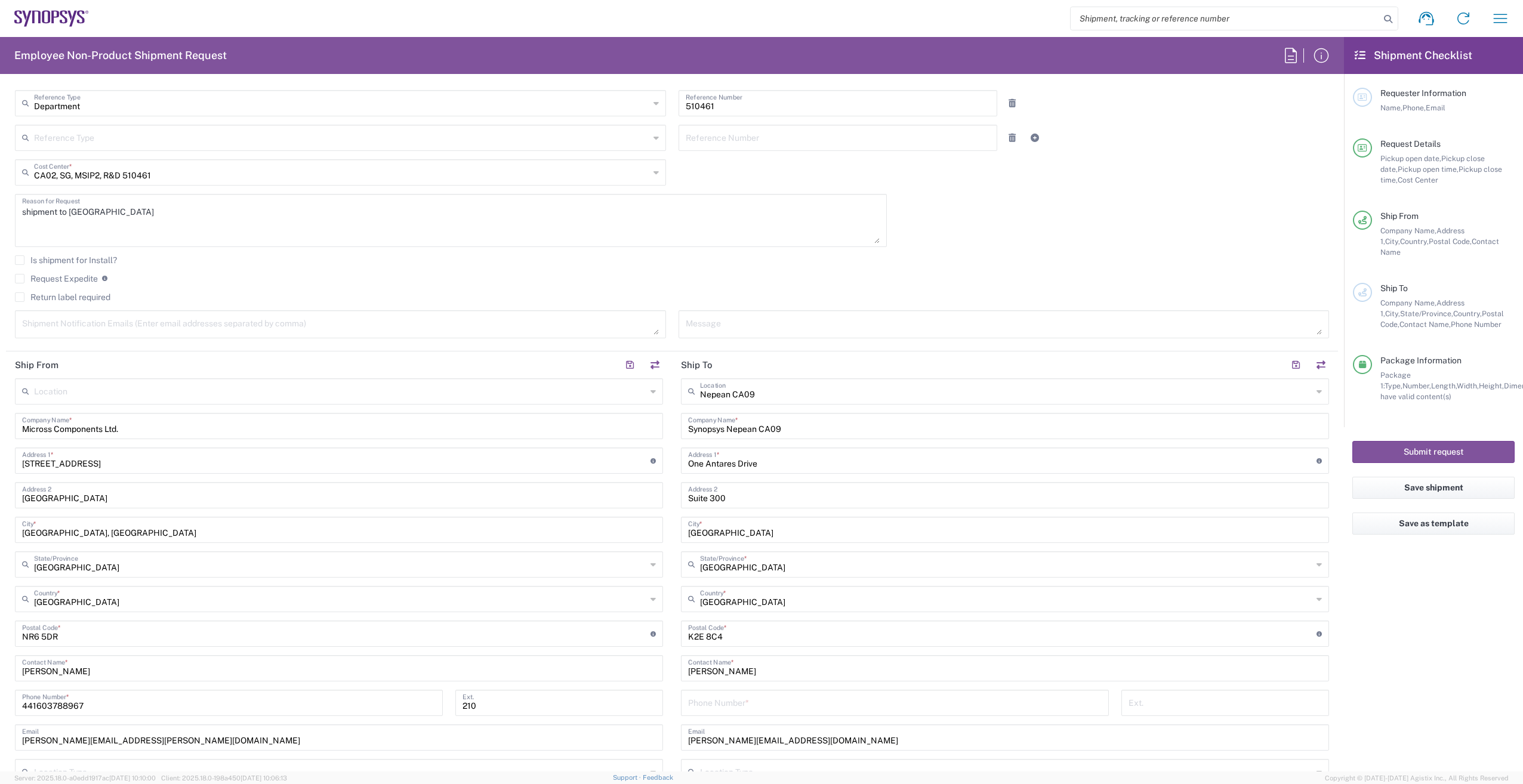
scroll to position [298, 0]
paste textarea "ca09lab-logistics@synopsys.com, lsteph@synopsys.com"
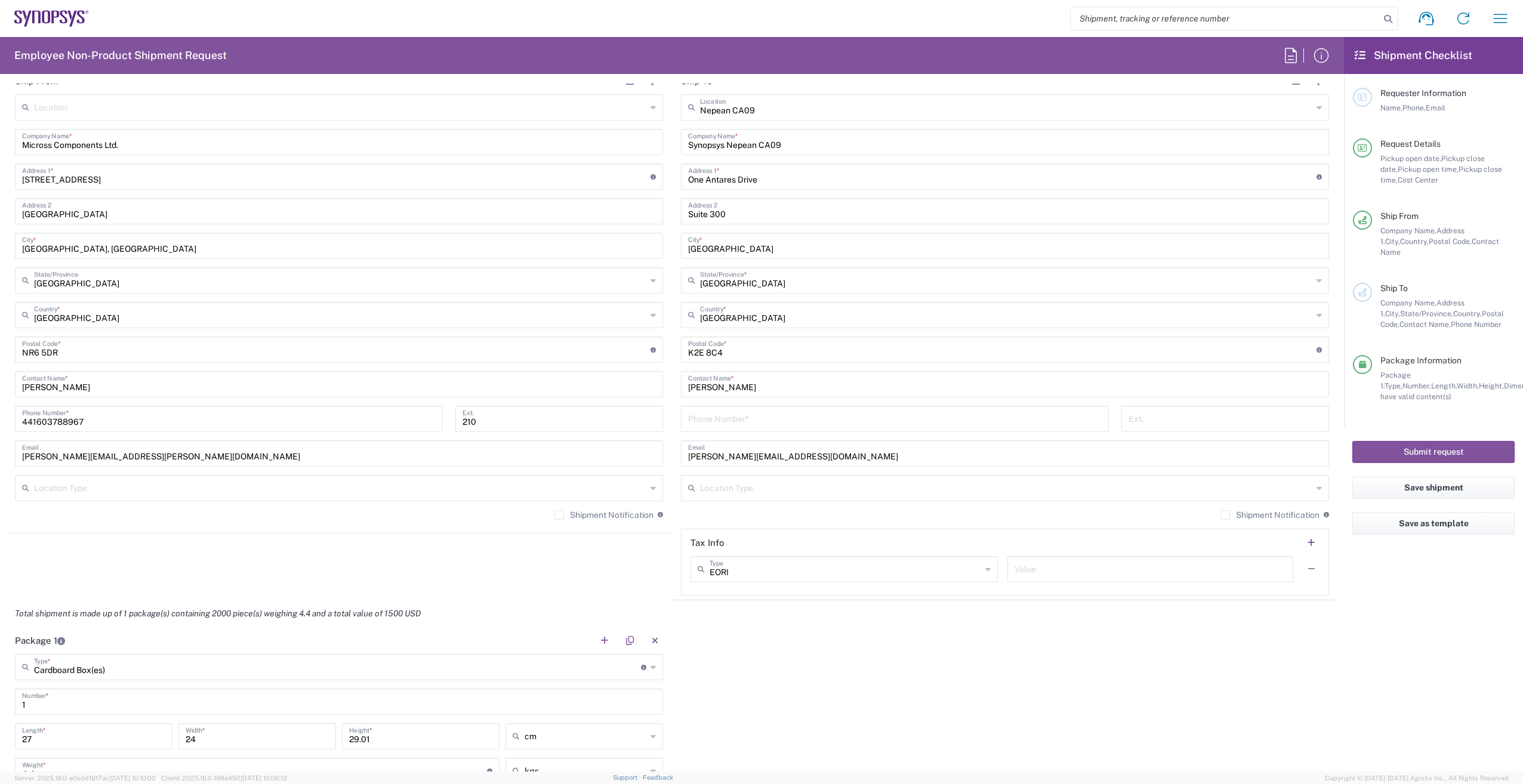
scroll to position [444, 0]
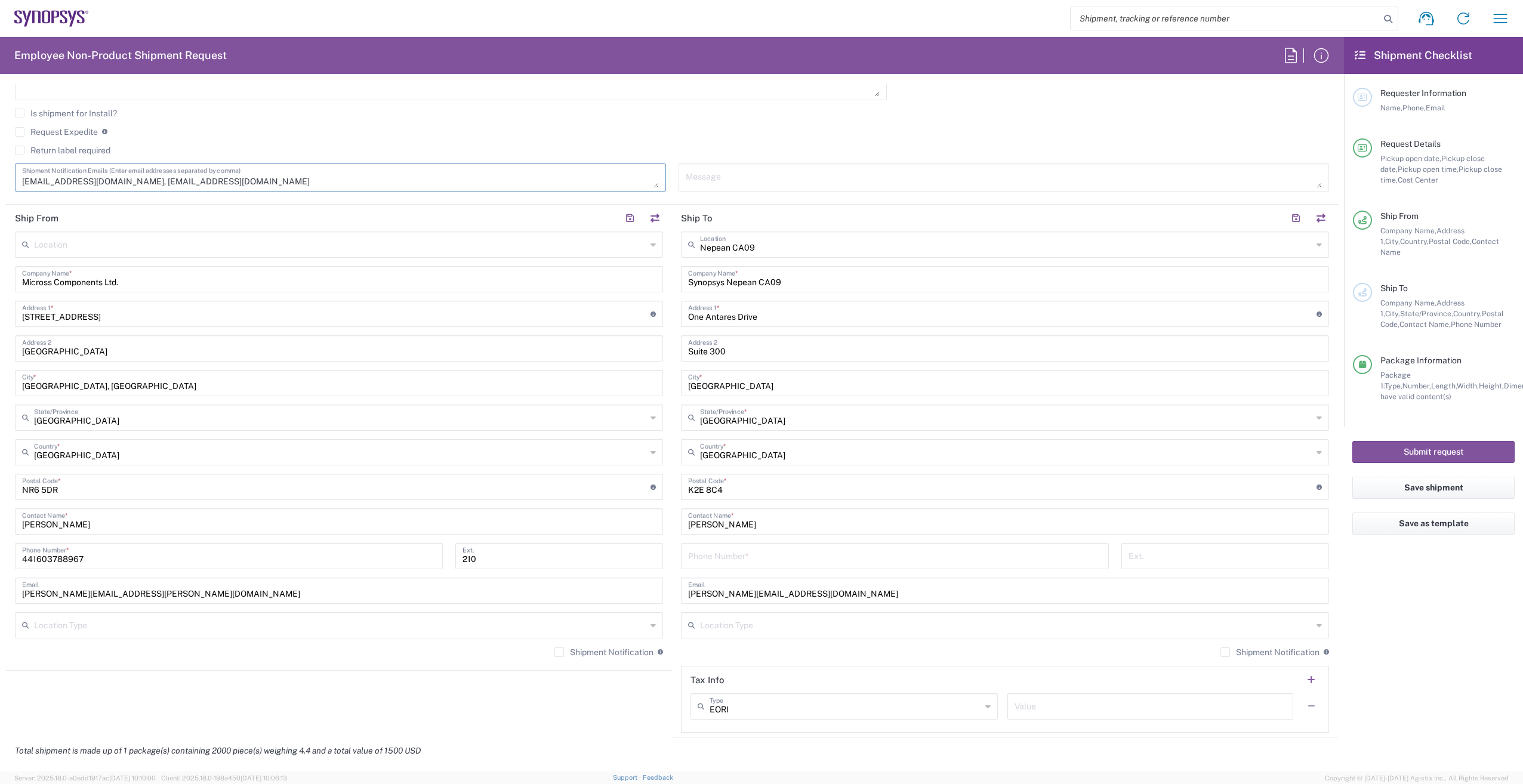
type textarea "ca09lab-logistics@synopsys.com, lsteph@synopsys.com"
